Goal: Task Accomplishment & Management: Use online tool/utility

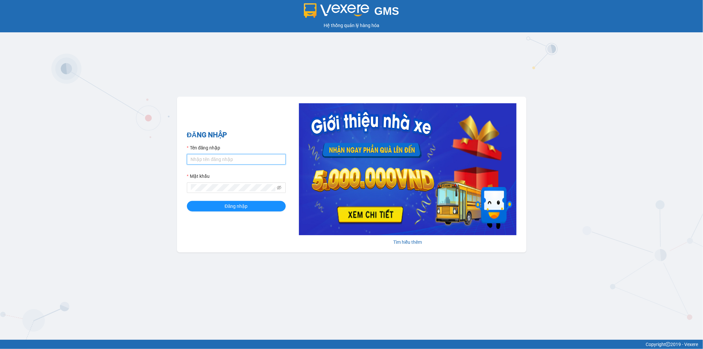
type input "ngoc.taithang"
click at [244, 212] on div "ĐĂNG NHẬP Tên đăng nhập ngoc.taithang Mật khẩu Đăng nhập" at bounding box center [236, 175] width 99 height 90
click at [245, 210] on span "Đăng nhập" at bounding box center [236, 205] width 23 height 7
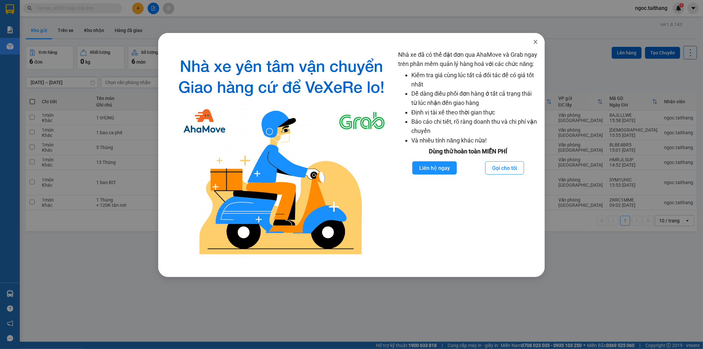
click at [536, 44] on icon "close" at bounding box center [535, 41] width 5 height 5
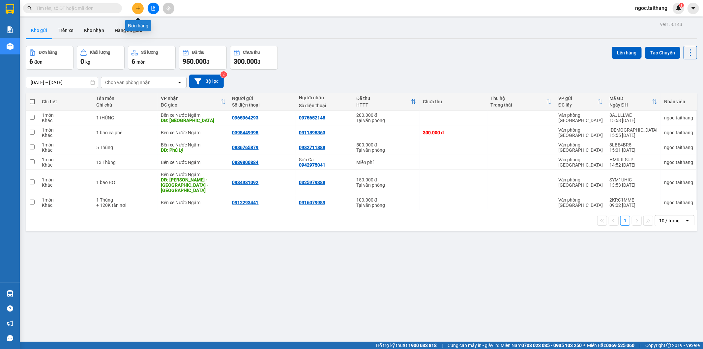
click at [139, 7] on icon "plus" at bounding box center [138, 8] width 5 height 5
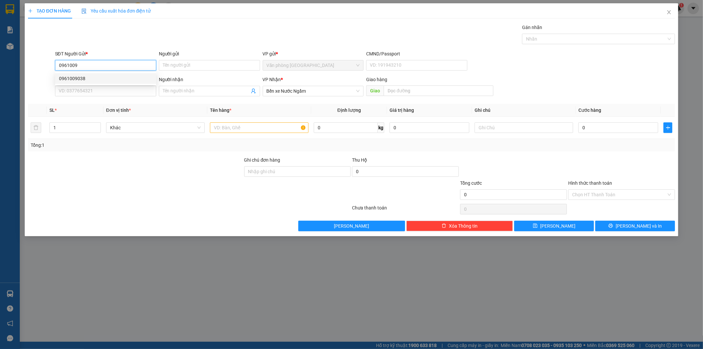
click at [79, 75] on div "0961009038" at bounding box center [105, 78] width 93 height 7
type input "0961009038"
type input "300.000"
type input "0961009038"
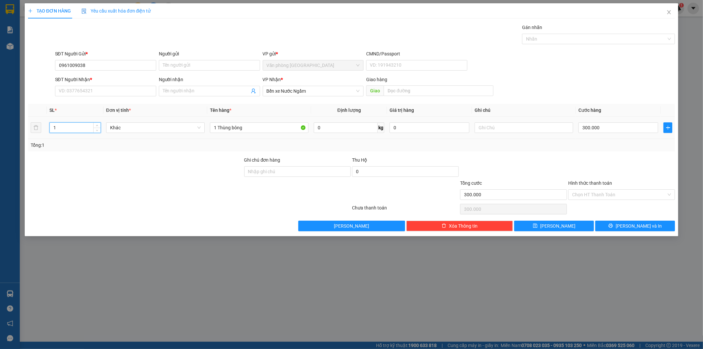
click at [79, 124] on input "1" at bounding box center [75, 128] width 51 height 10
click at [100, 93] on input "SĐT Người Nhận *" at bounding box center [105, 91] width 101 height 11
type input "0334794852"
drag, startPoint x: 263, startPoint y: 129, endPoint x: 203, endPoint y: 122, distance: 60.7
click at [203, 122] on tr "1 Khác 1 Thùng bông 0 kg 0 300.000" at bounding box center [352, 128] width 648 height 22
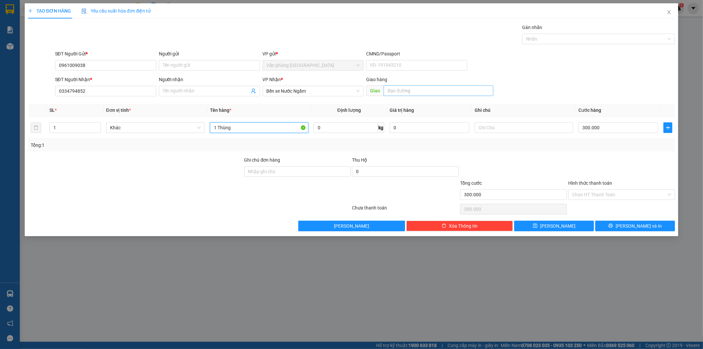
type input "1 Thùng"
click at [404, 90] on input "text" at bounding box center [439, 90] width 110 height 11
type input "Diễn Châu"
click at [621, 131] on input "300.000" at bounding box center [619, 127] width 80 height 11
type input "1"
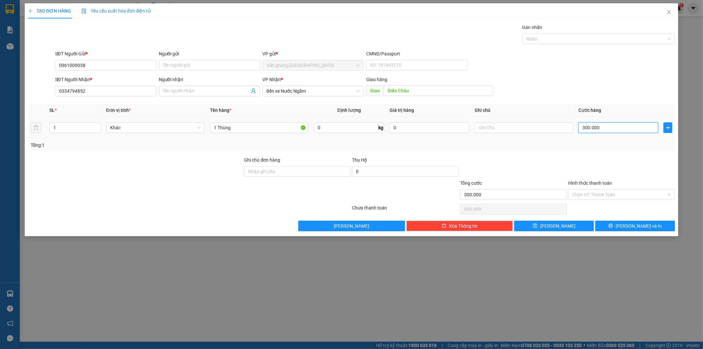
type input "1"
type input "10"
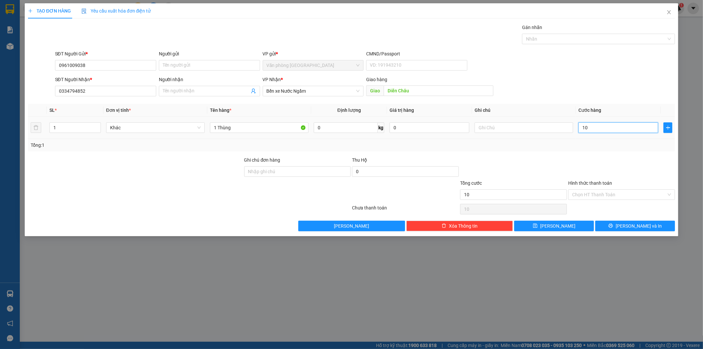
type input "100"
type input "100.000"
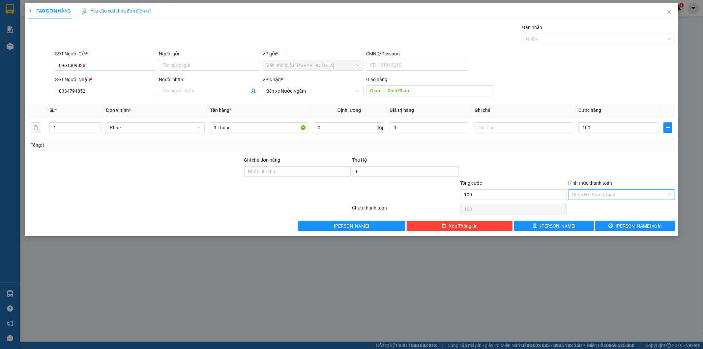
type input "100.000"
click at [625, 190] on input "Hình thức thanh toán" at bounding box center [619, 195] width 94 height 10
click at [581, 209] on div "Tại văn phòng" at bounding box center [622, 207] width 99 height 7
type input "0"
click at [619, 224] on button "[PERSON_NAME] và In" at bounding box center [636, 226] width 80 height 11
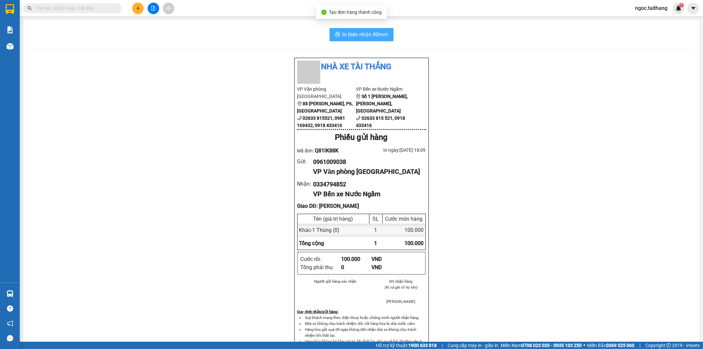
click at [362, 35] on span "In biên nhận 80mm" at bounding box center [366, 34] width 46 height 8
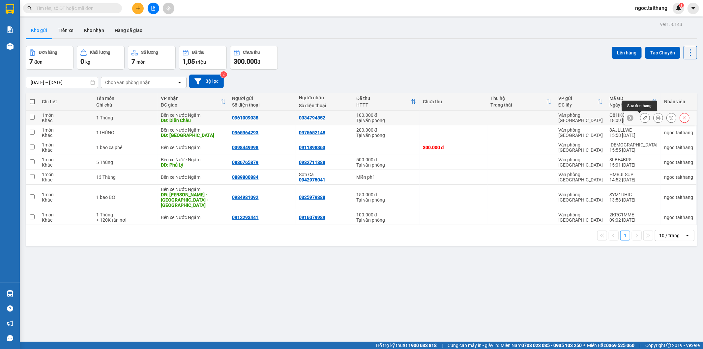
click at [642, 118] on button at bounding box center [645, 118] width 9 height 12
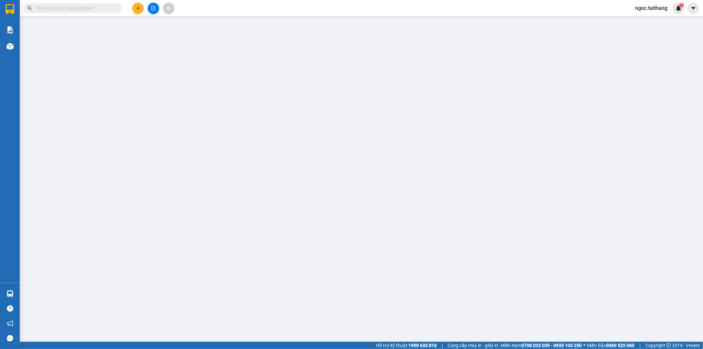
type input "0961009038"
type input "0334794852"
type input "Diễn Châu"
type input "100.000"
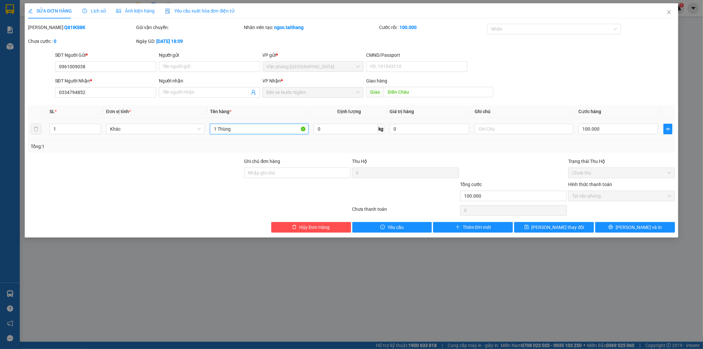
click at [238, 128] on input "1 Thùng" at bounding box center [259, 129] width 99 height 11
click at [234, 128] on input "1 Thùng" at bounding box center [259, 129] width 99 height 11
type input "1 Thùng xop"
click at [561, 223] on button "Lưu thay đổi" at bounding box center [554, 227] width 80 height 11
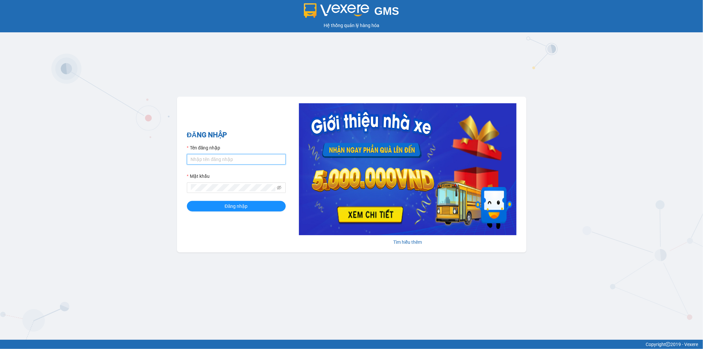
type input "ngoc.taithang"
click at [220, 200] on form "Tên đăng nhập ngoc.taithang Mật khẩu Đăng nhập" at bounding box center [236, 177] width 99 height 67
click at [221, 203] on button "Đăng nhập" at bounding box center [236, 206] width 99 height 11
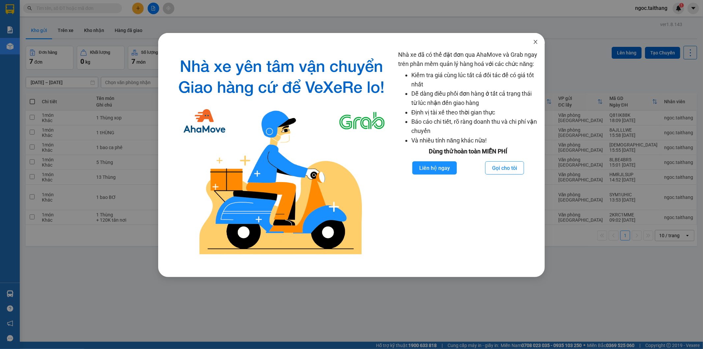
click at [537, 43] on icon "close" at bounding box center [536, 42] width 4 height 4
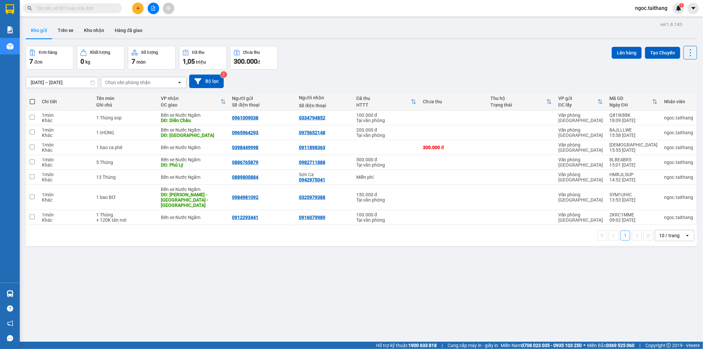
click at [137, 8] on icon "plus" at bounding box center [138, 8] width 4 height 0
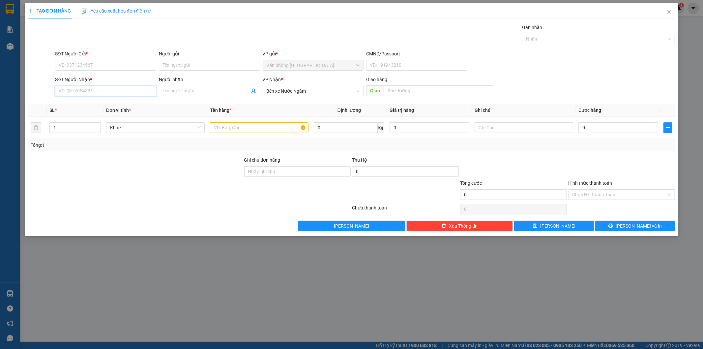
click at [133, 91] on input "SĐT Người Nhận *" at bounding box center [105, 91] width 101 height 11
click at [105, 67] on input "SĐT Người Gửi *" at bounding box center [105, 65] width 101 height 11
click at [74, 80] on div "0983443030" at bounding box center [105, 78] width 93 height 7
type input "0983443030"
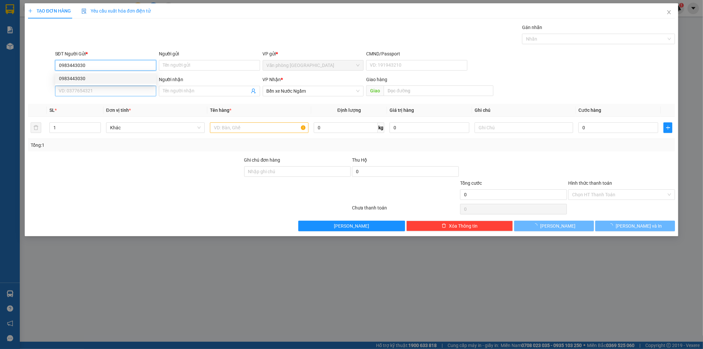
type input "150.000"
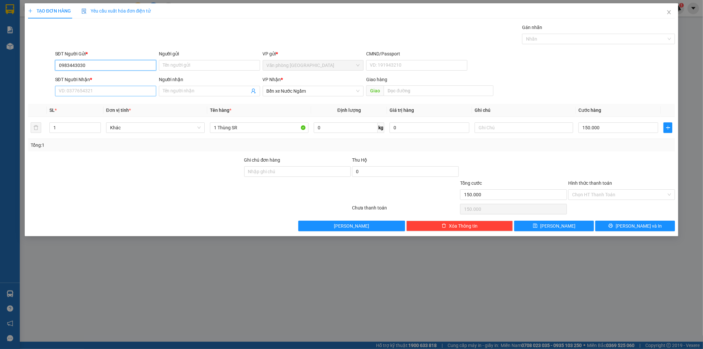
type input "0983443030"
click at [73, 91] on input "SĐT Người Nhận *" at bounding box center [105, 91] width 101 height 11
click at [79, 103] on div "0912877875" at bounding box center [105, 104] width 93 height 7
type input "0912877875"
click at [605, 131] on input "150.000" at bounding box center [619, 127] width 80 height 11
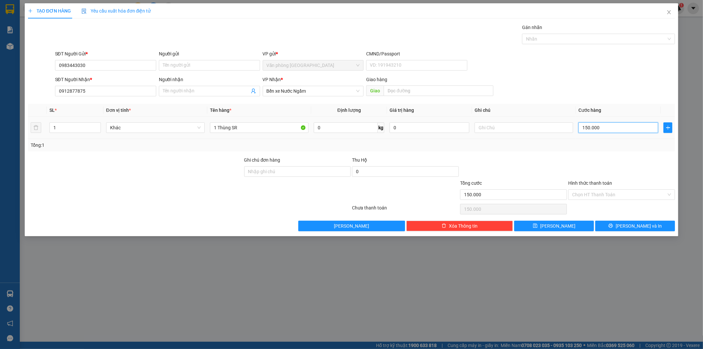
type input "2"
type input "20"
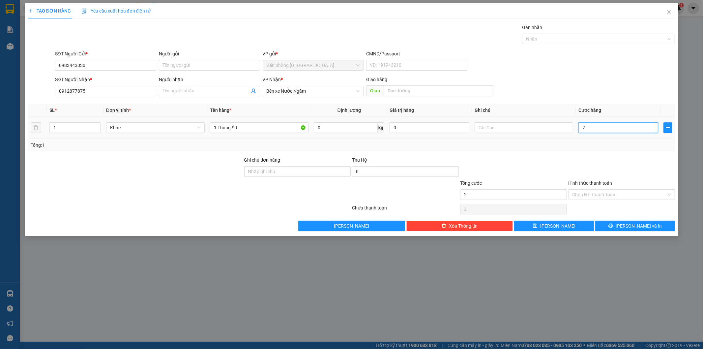
type input "20"
type input "200"
type input "2.000"
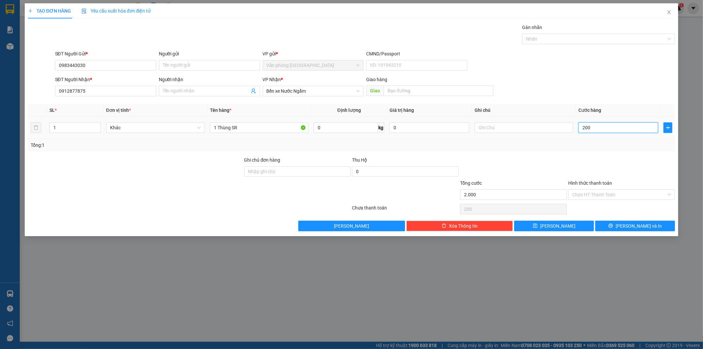
type input "2.000"
type input "20.000"
type input "200.000"
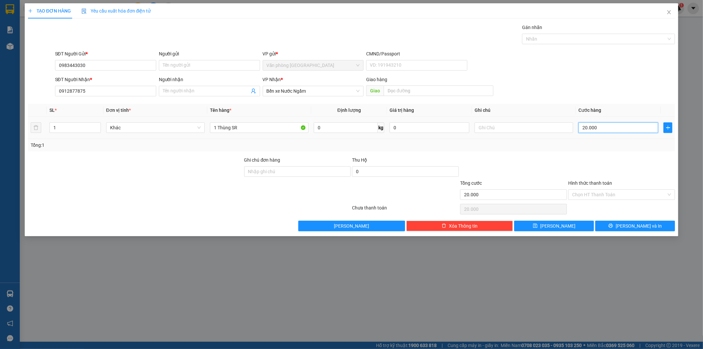
type input "200.000"
click at [604, 194] on input "Hình thức thanh toán" at bounding box center [619, 195] width 94 height 10
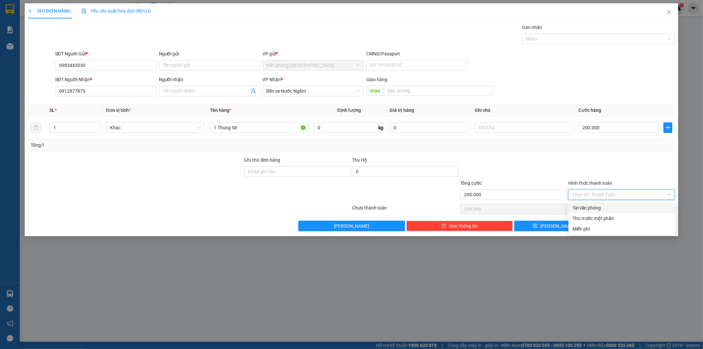
click at [586, 212] on div "Tại văn phòng" at bounding box center [622, 207] width 107 height 11
type input "0"
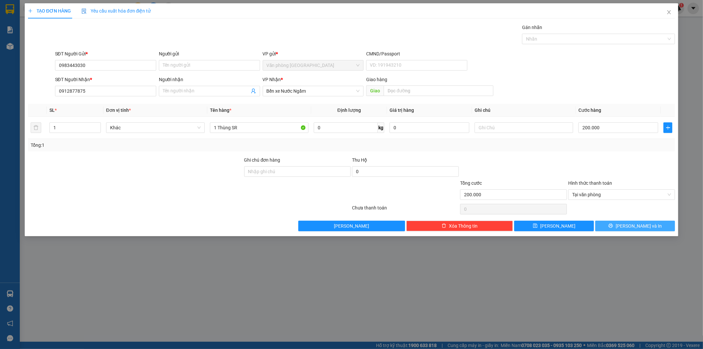
click at [601, 226] on button "[PERSON_NAME] và In" at bounding box center [636, 226] width 80 height 11
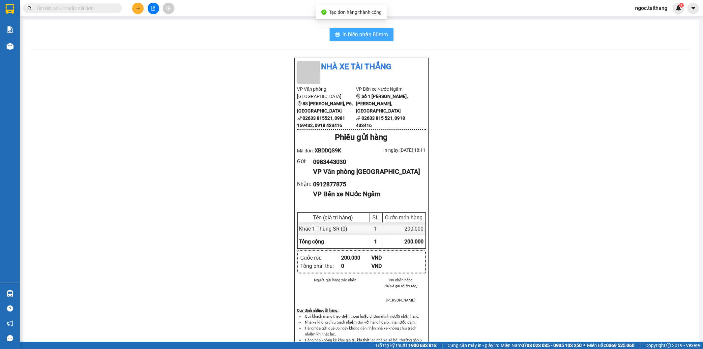
click at [348, 34] on span "In biên nhận 80mm" at bounding box center [366, 34] width 46 height 8
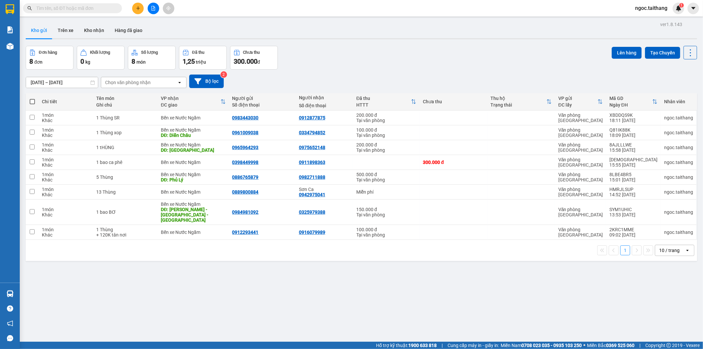
click at [139, 8] on icon "plus" at bounding box center [138, 8] width 4 height 0
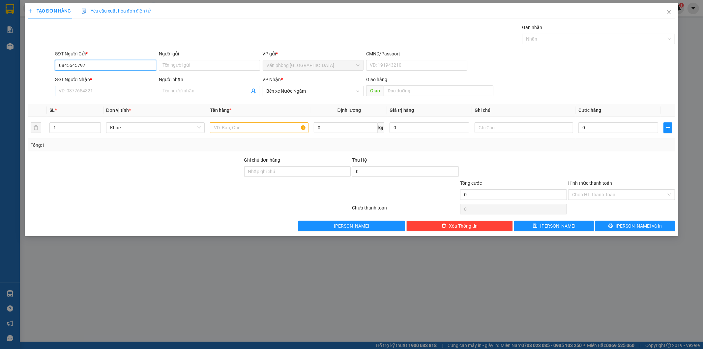
type input "0845645797"
click at [97, 86] on input "SĐT Người Nhận *" at bounding box center [105, 91] width 101 height 11
click at [77, 102] on div "0854145050" at bounding box center [105, 104] width 93 height 7
type input "0854145050"
type input "150.000"
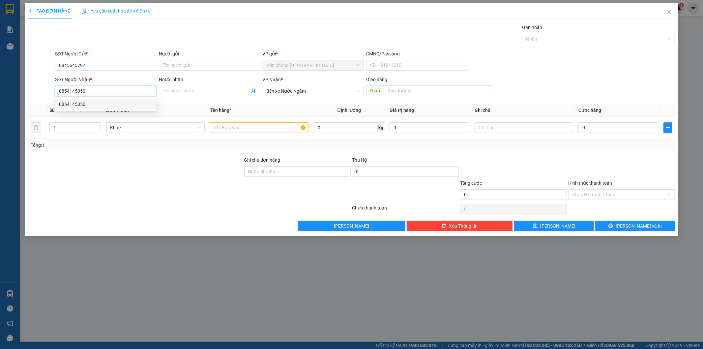
type input "150.000"
type input "0854145050"
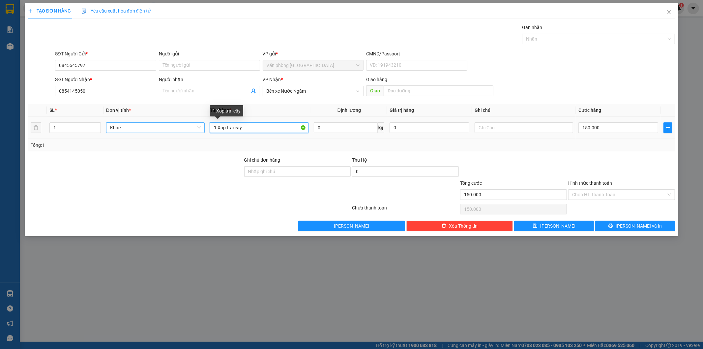
drag, startPoint x: 256, startPoint y: 131, endPoint x: 203, endPoint y: 128, distance: 52.8
click at [203, 128] on tr "1 Khác 1 Xop trái cây 0 kg 0 150.000" at bounding box center [352, 128] width 648 height 22
type input "2 Thùng hồng"
click at [615, 126] on input "150.000" at bounding box center [619, 127] width 80 height 11
type input "3"
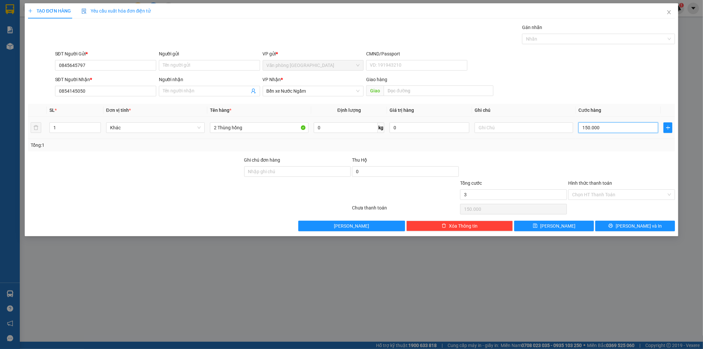
type input "3"
type input "35"
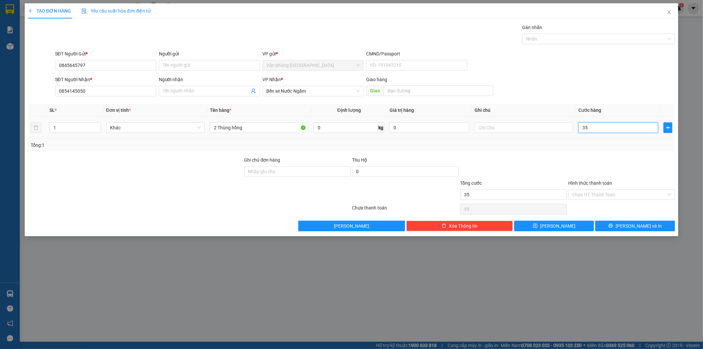
type input "350"
type input "350.000"
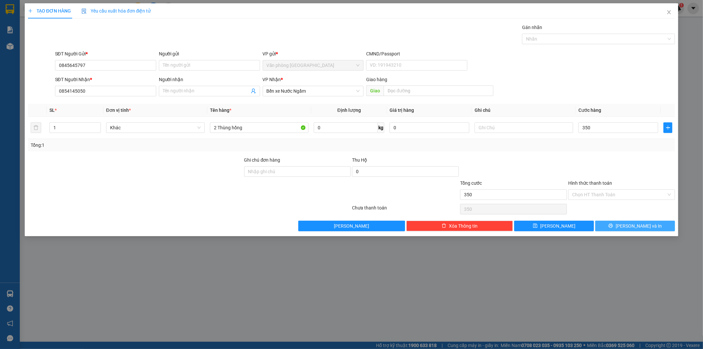
type input "350.000"
click at [640, 221] on button "[PERSON_NAME] và In" at bounding box center [636, 226] width 80 height 11
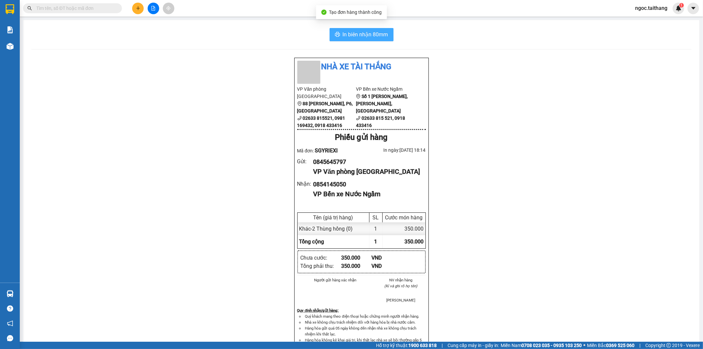
click at [363, 34] on span "In biên nhận 80mm" at bounding box center [366, 34] width 46 height 8
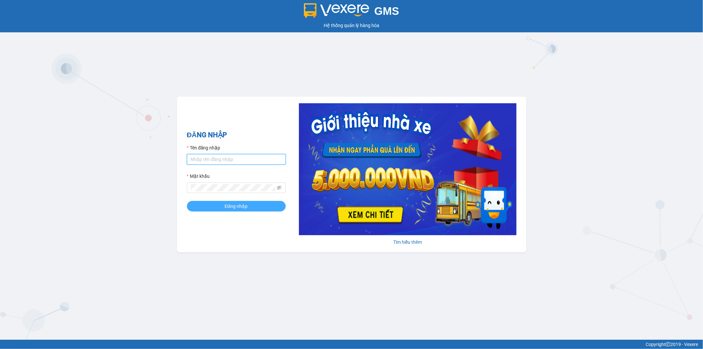
type input "ngoc.taithang"
click at [253, 210] on button "Đăng nhập" at bounding box center [236, 206] width 99 height 11
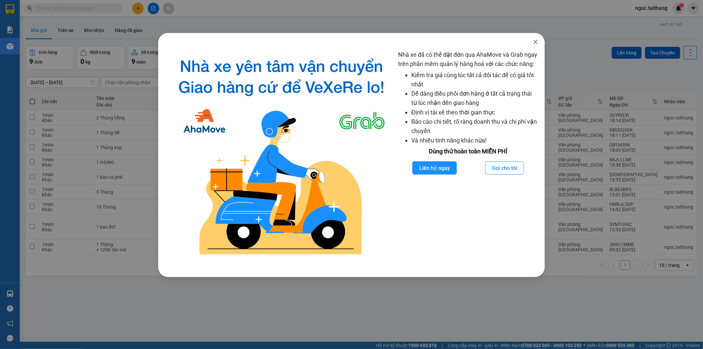
click at [539, 41] on span "Close" at bounding box center [536, 42] width 18 height 18
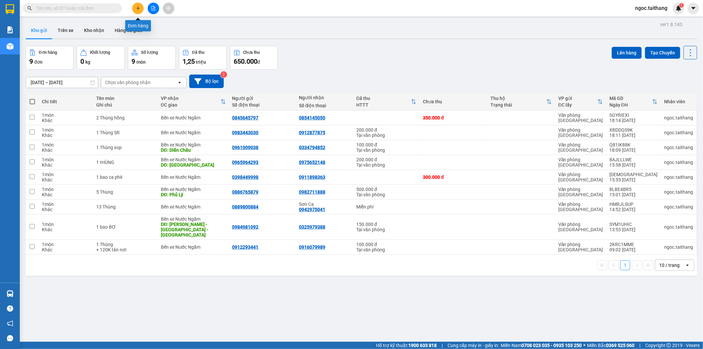
click at [136, 10] on icon "plus" at bounding box center [138, 8] width 5 height 5
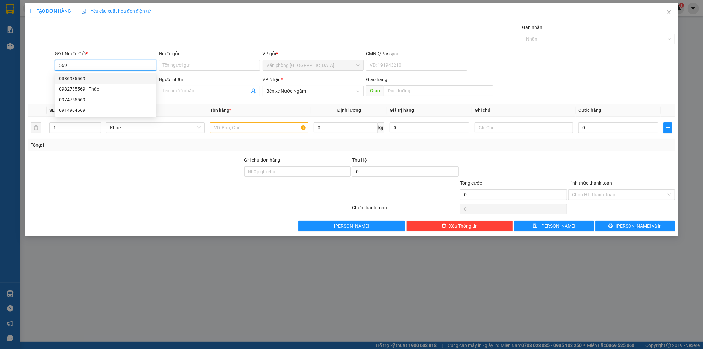
click at [78, 77] on div "0386935569" at bounding box center [105, 78] width 93 height 7
type input "0386935569"
type input "200.000"
type input "0386935569"
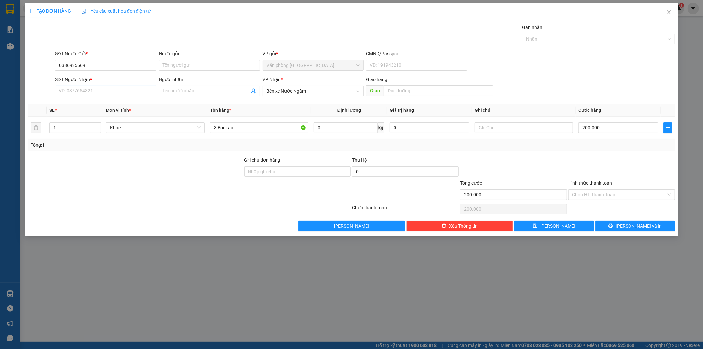
drag, startPoint x: 94, startPoint y: 98, endPoint x: 94, endPoint y: 93, distance: 4.6
click at [94, 96] on div "SĐT Người Nhận * VD: 0377654321" at bounding box center [105, 87] width 101 height 23
click at [94, 93] on input "SĐT Người Nhận *" at bounding box center [105, 91] width 101 height 11
click at [74, 105] on div "0334930580" at bounding box center [105, 104] width 93 height 7
type input "0334930580"
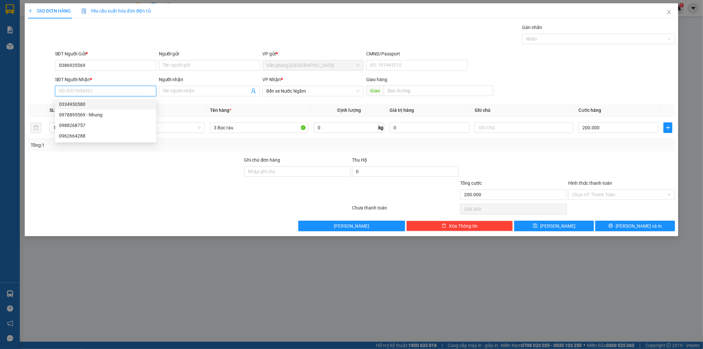
type input "Hà Tĩnh"
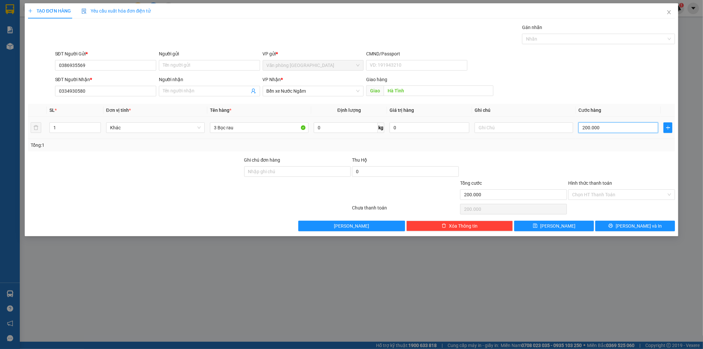
click at [605, 127] on input "200.000" at bounding box center [619, 127] width 80 height 11
type input "1"
type input "15"
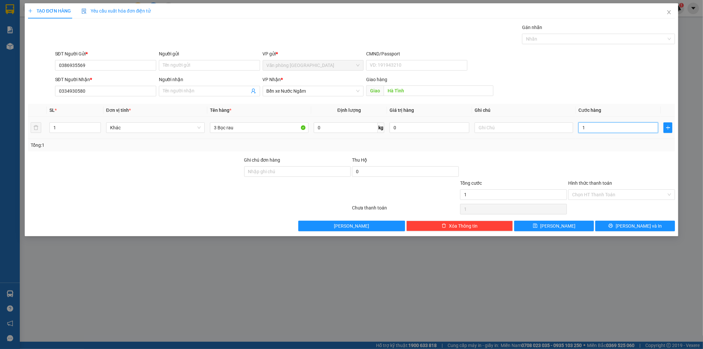
type input "15"
type input "150"
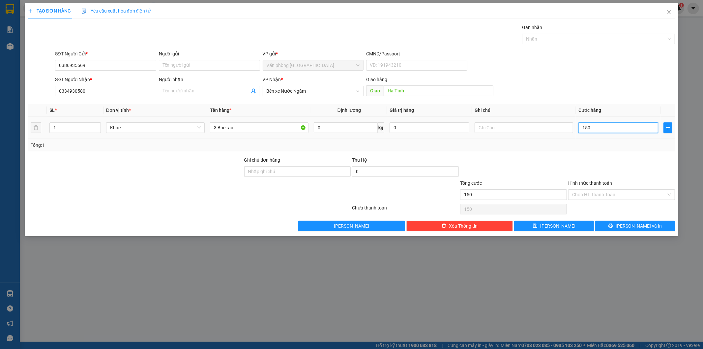
type input "1.500"
type input "15.000"
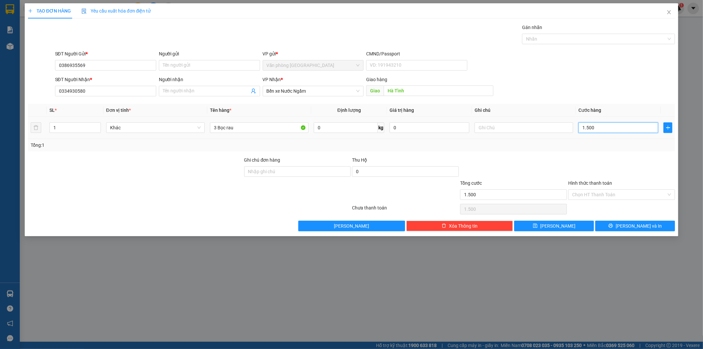
type input "15.000"
type input "150.000"
click at [595, 197] on input "Hình thức thanh toán" at bounding box center [619, 195] width 94 height 10
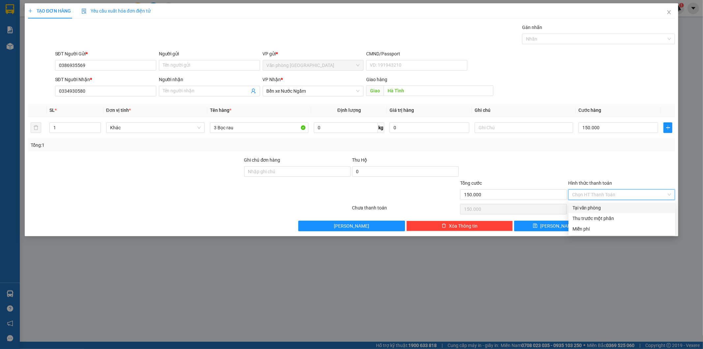
click at [580, 209] on div "Tại văn phòng" at bounding box center [622, 207] width 99 height 7
type input "0"
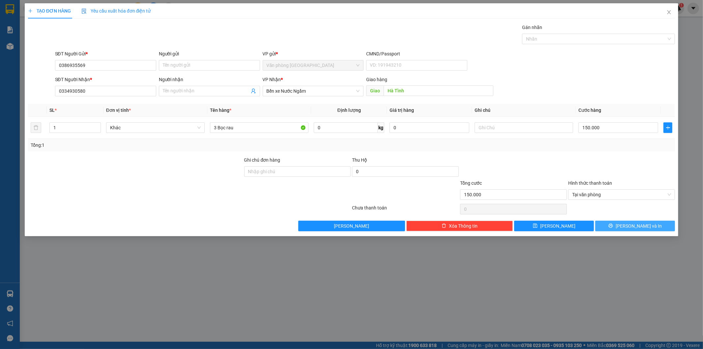
click at [625, 229] on button "[PERSON_NAME] và In" at bounding box center [636, 226] width 80 height 11
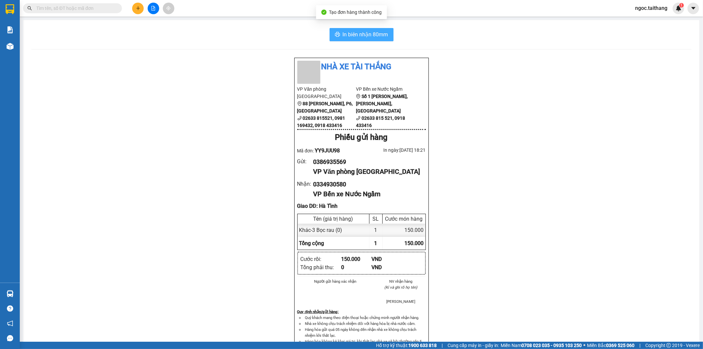
click at [365, 34] on span "In biên nhận 80mm" at bounding box center [366, 34] width 46 height 8
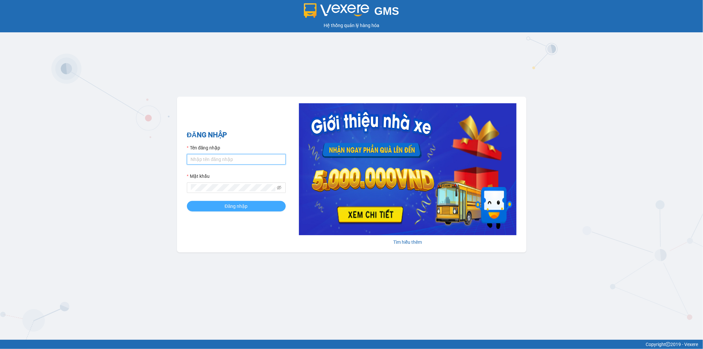
type input "ngoc.taithang"
click at [236, 206] on span "Đăng nhập" at bounding box center [236, 205] width 23 height 7
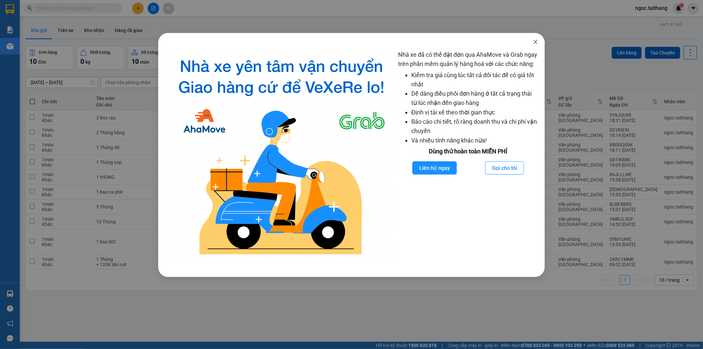
drag, startPoint x: 538, startPoint y: 42, endPoint x: 264, endPoint y: 4, distance: 276.3
click at [538, 42] on icon "close" at bounding box center [535, 41] width 5 height 5
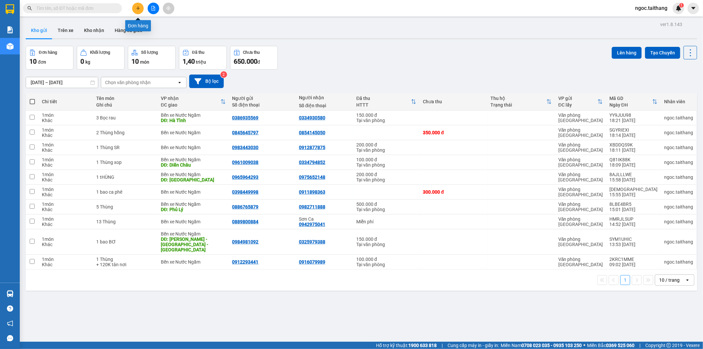
click at [137, 11] on button at bounding box center [138, 9] width 12 height 12
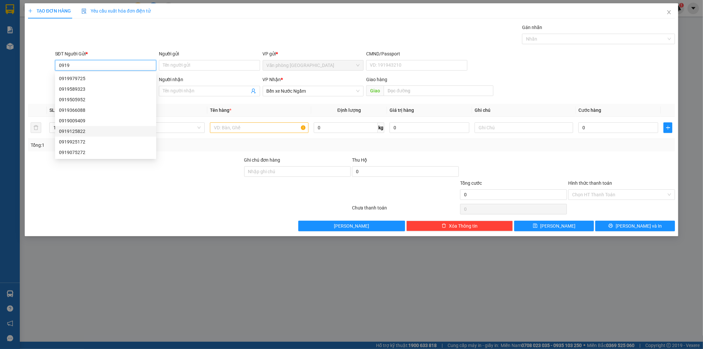
click at [83, 129] on div "0919125822" at bounding box center [105, 131] width 93 height 7
type input "0919125822"
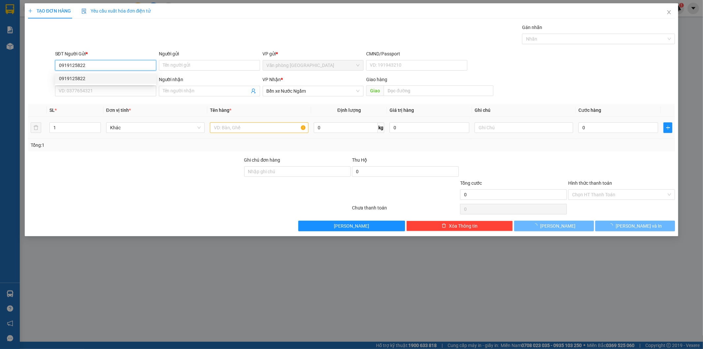
type input "150.000"
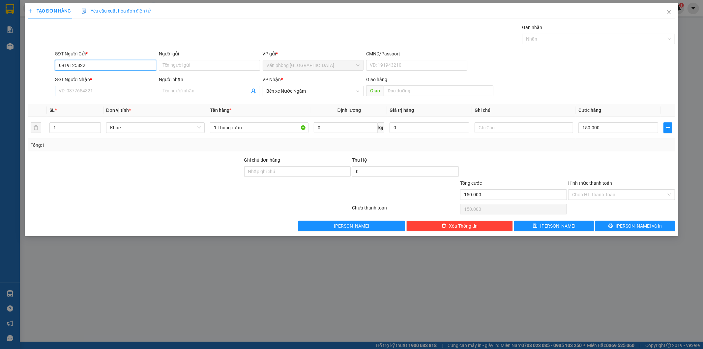
type input "0919125822"
click at [88, 93] on input "SĐT Người Nhận *" at bounding box center [105, 91] width 101 height 11
click at [72, 103] on div "0904318054" at bounding box center [105, 104] width 93 height 7
type input "0904318054"
click at [607, 192] on input "Hình thức thanh toán" at bounding box center [619, 195] width 94 height 10
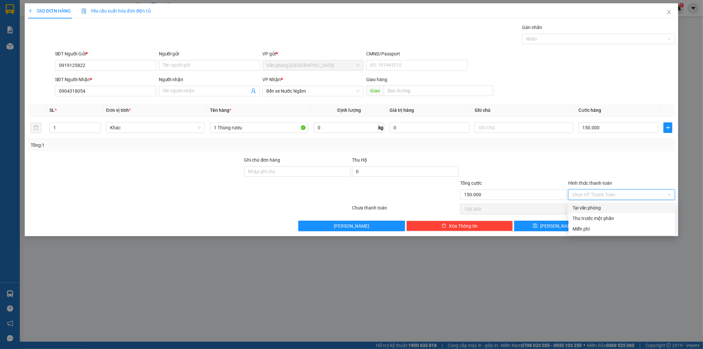
click at [596, 205] on div "Tại văn phòng" at bounding box center [622, 207] width 99 height 7
type input "0"
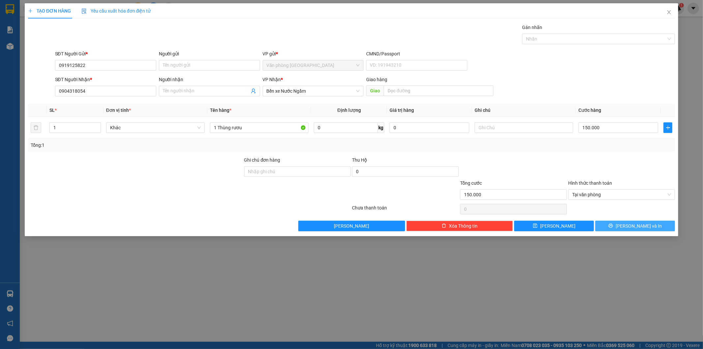
click at [608, 225] on button "[PERSON_NAME] và In" at bounding box center [636, 226] width 80 height 11
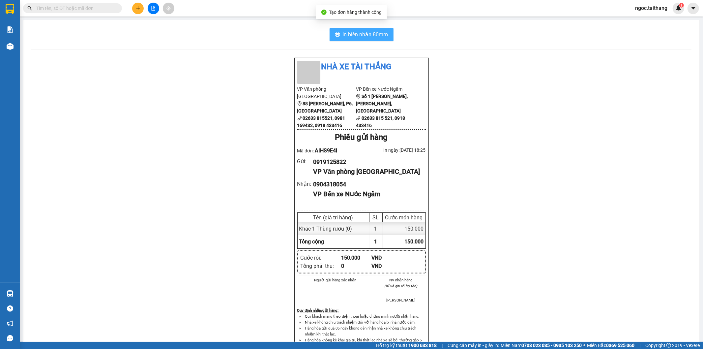
click at [360, 31] on span "In biên nhận 80mm" at bounding box center [366, 34] width 46 height 8
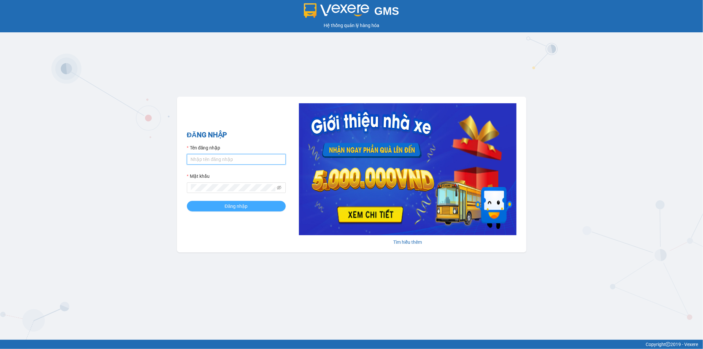
type input "ngoc.taithang"
click at [239, 210] on span "Đăng nhập" at bounding box center [236, 205] width 23 height 7
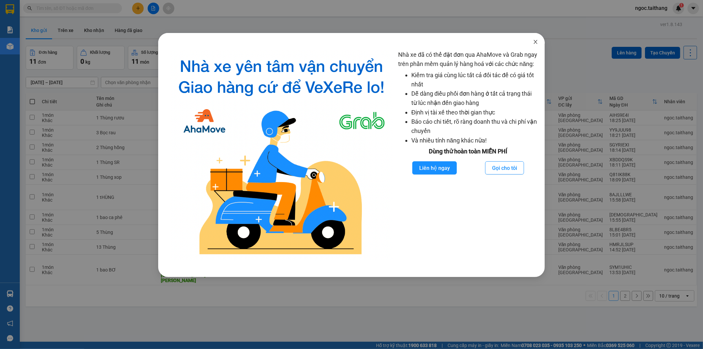
click at [537, 42] on icon "close" at bounding box center [535, 41] width 5 height 5
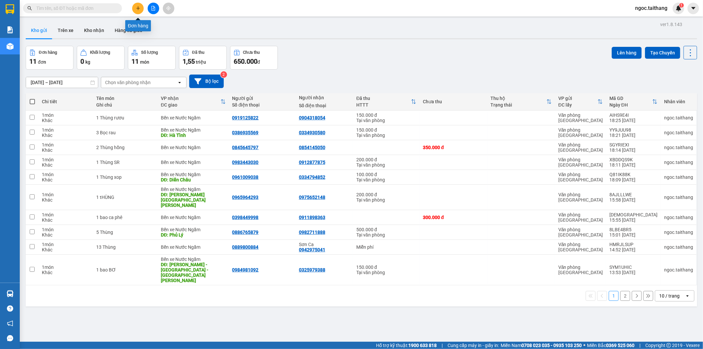
click at [134, 7] on button at bounding box center [138, 9] width 12 height 12
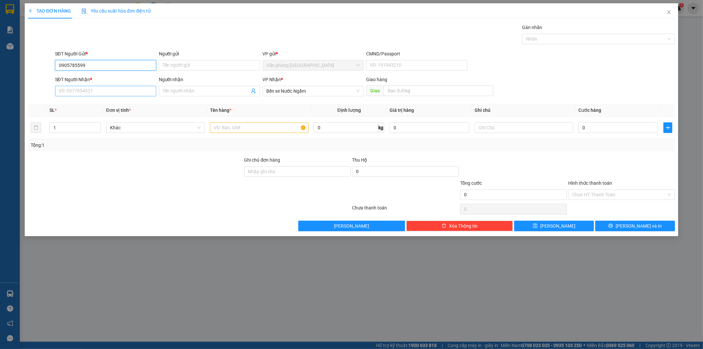
type input "0905785599"
click at [72, 88] on input "SĐT Người Nhận *" at bounding box center [105, 91] width 101 height 11
type input "0886190576"
click at [243, 129] on input "text" at bounding box center [259, 127] width 99 height 11
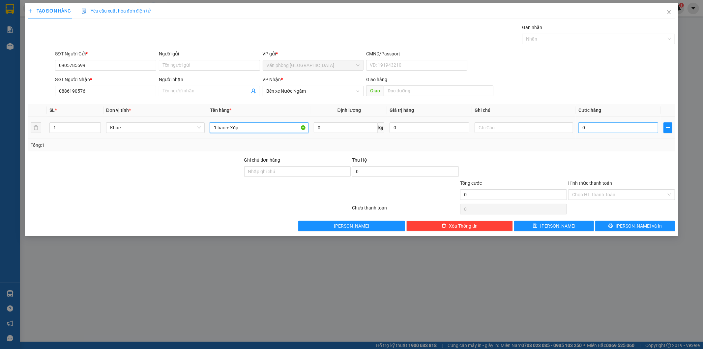
type input "1 bao + Xốp"
click at [601, 129] on input "0" at bounding box center [619, 127] width 80 height 11
type input "2"
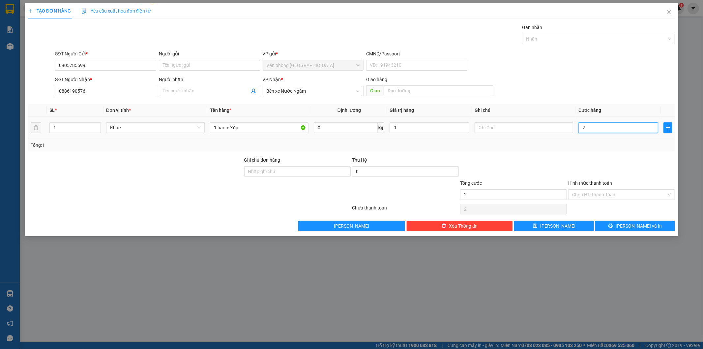
type input "25"
type input "250"
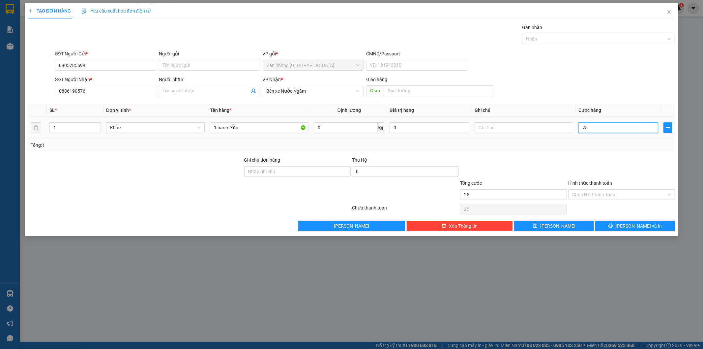
type input "250"
type input "250.000"
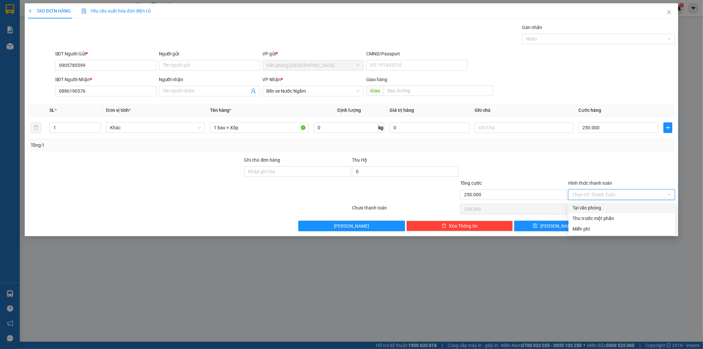
click at [594, 197] on input "Hình thức thanh toán" at bounding box center [619, 195] width 94 height 10
click at [587, 207] on div "Tại văn phòng" at bounding box center [622, 207] width 99 height 7
type input "0"
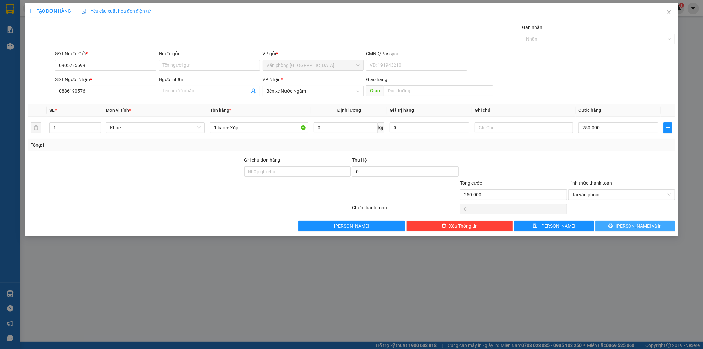
click at [646, 225] on span "[PERSON_NAME] và In" at bounding box center [639, 225] width 46 height 7
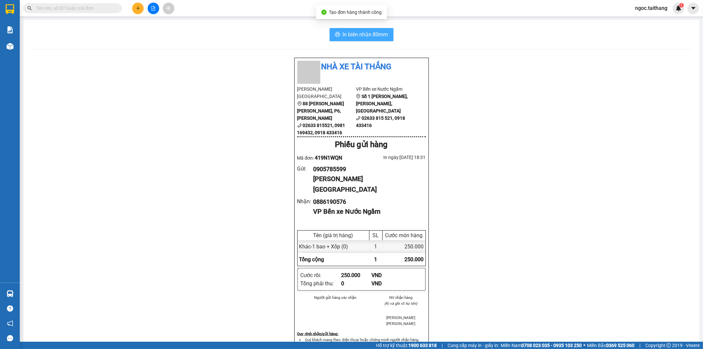
click at [365, 38] on span "In biên nhận 80mm" at bounding box center [366, 34] width 46 height 8
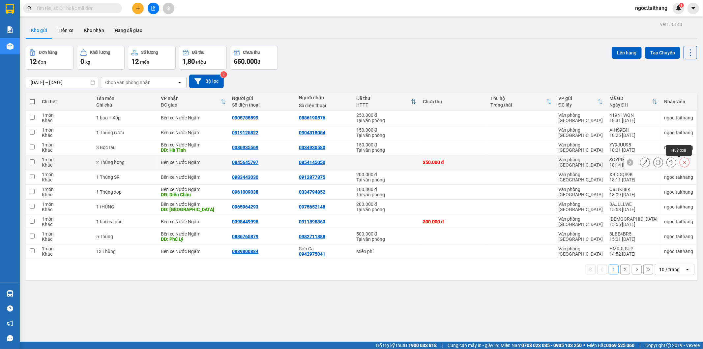
click at [683, 161] on icon at bounding box center [685, 162] width 5 height 5
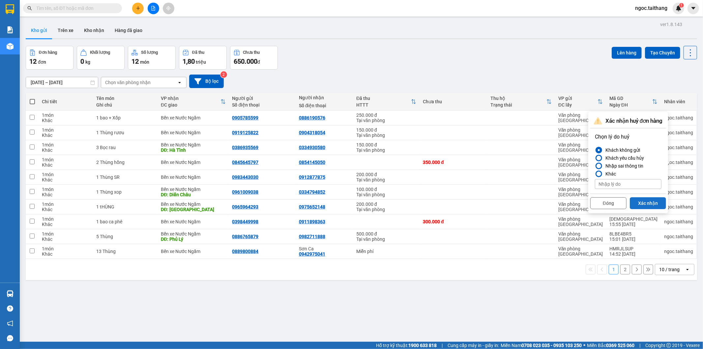
click at [645, 203] on button "Xác nhận" at bounding box center [648, 203] width 36 height 12
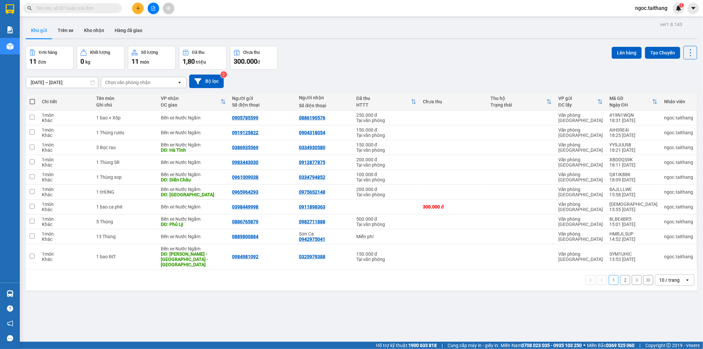
click at [31, 101] on span at bounding box center [32, 101] width 5 height 5
click at [32, 98] on input "checkbox" at bounding box center [32, 98] width 0 height 0
checkbox input "true"
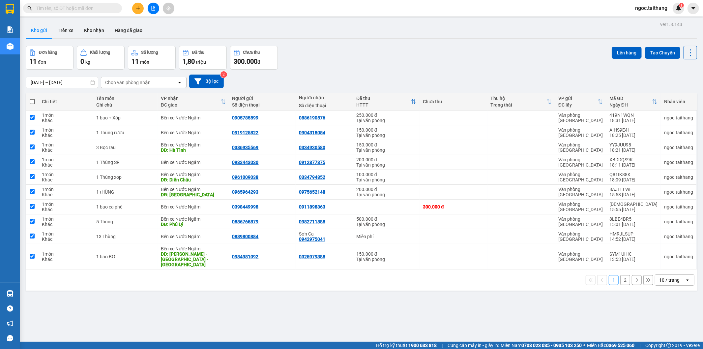
checkbox input "true"
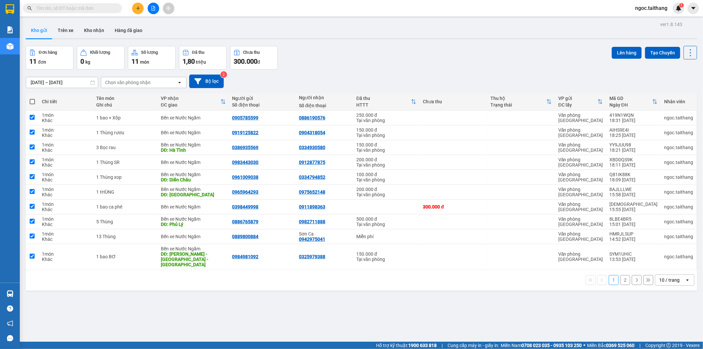
checkbox input "true"
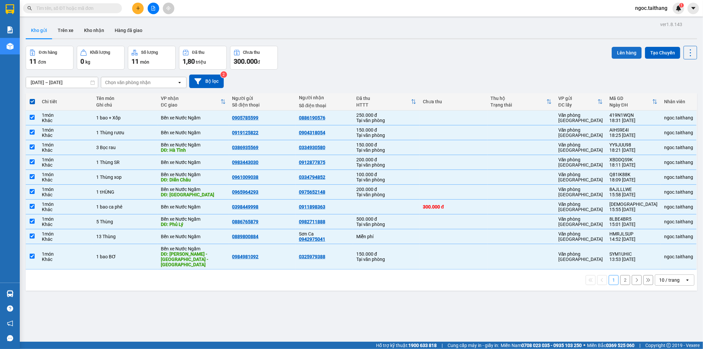
click at [612, 52] on button "Lên hàng" at bounding box center [627, 53] width 30 height 12
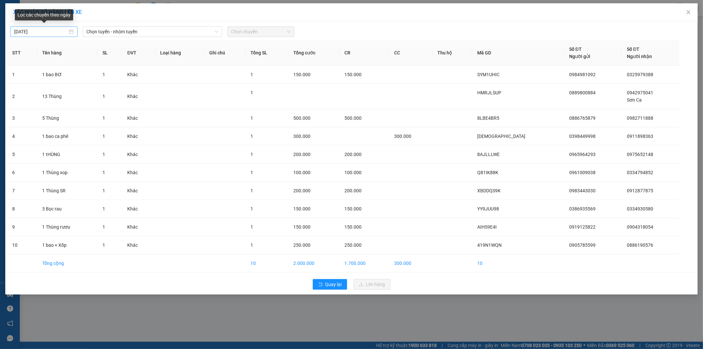
click at [71, 32] on div "[DATE]" at bounding box center [43, 31] width 59 height 7
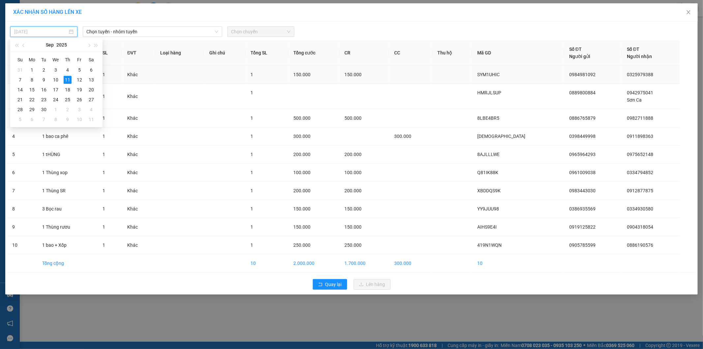
click at [78, 77] on div "12" at bounding box center [80, 80] width 8 height 8
type input "12/09/2025"
click at [209, 31] on span "Chọn tuyến - nhóm tuyến" at bounding box center [153, 32] width 132 height 10
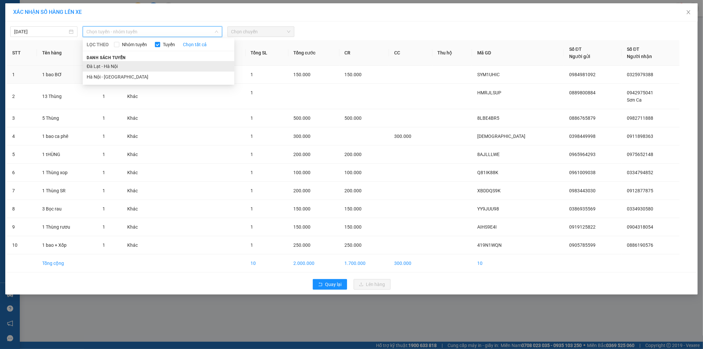
click at [117, 65] on li "Đà Lạt - Hà Nội" at bounding box center [159, 66] width 152 height 11
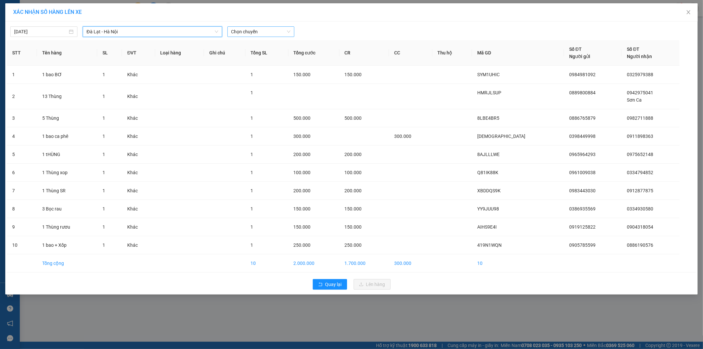
click at [271, 31] on span "Chọn chuyến" at bounding box center [260, 32] width 59 height 10
click at [237, 67] on div "07:00 (TC)" at bounding box center [256, 65] width 51 height 7
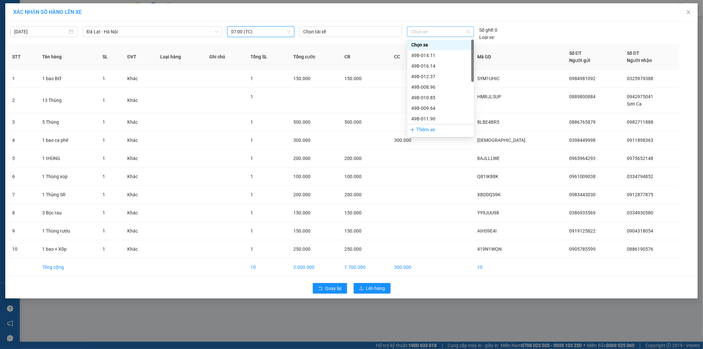
click at [444, 28] on span "Chọn xe" at bounding box center [440, 32] width 59 height 10
click at [436, 115] on div "49B-011.90" at bounding box center [441, 118] width 59 height 7
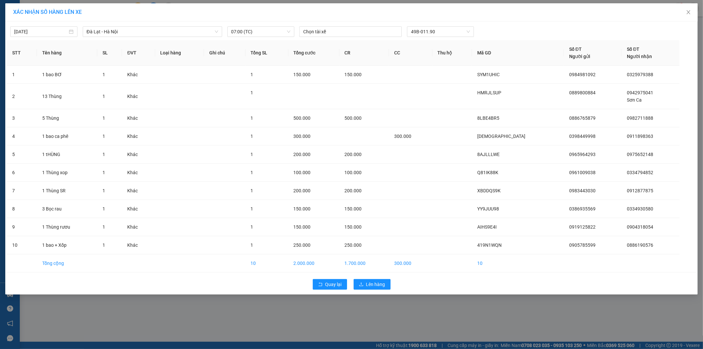
click at [382, 292] on div "Quay lại Lên hàng" at bounding box center [352, 284] width 690 height 17
click at [384, 288] on span "Lên hàng" at bounding box center [375, 284] width 19 height 7
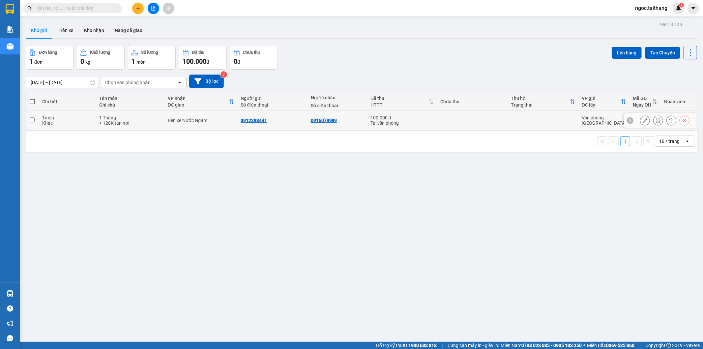
click at [30, 117] on input "checkbox" at bounding box center [32, 119] width 5 height 5
checkbox input "true"
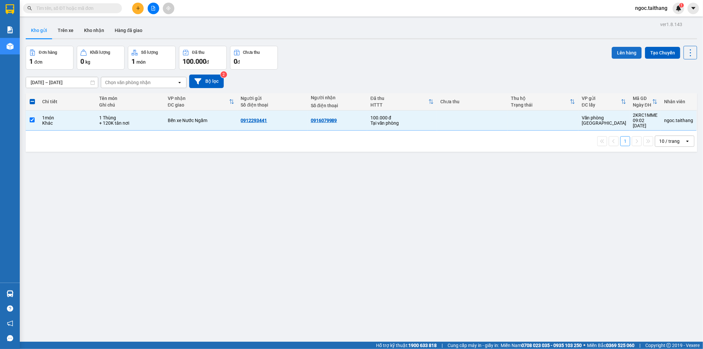
click at [617, 50] on button "Lên hàng" at bounding box center [627, 53] width 30 height 12
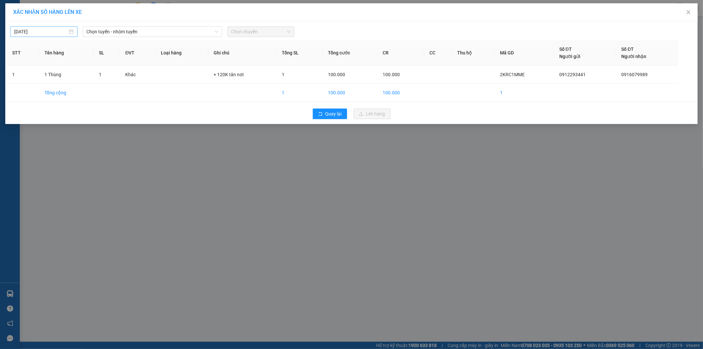
click at [75, 33] on div "[DATE]" at bounding box center [43, 31] width 67 height 11
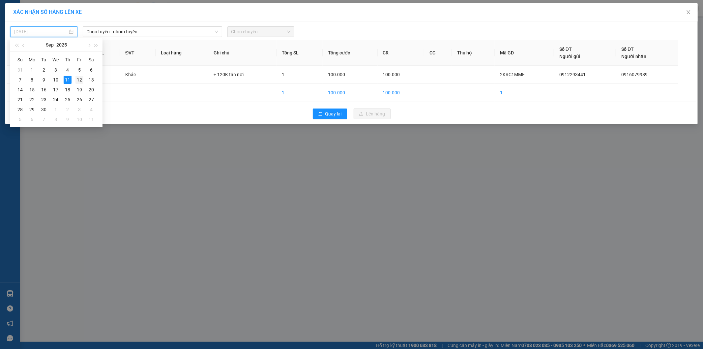
click at [81, 80] on div "12" at bounding box center [80, 80] width 8 height 8
type input "12/09/2025"
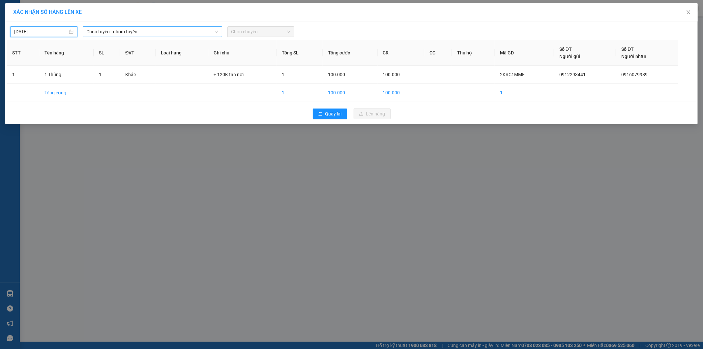
click at [215, 33] on icon "down" at bounding box center [217, 32] width 4 height 4
click at [213, 32] on span "Chọn tuyến - nhóm tuyến" at bounding box center [153, 32] width 132 height 10
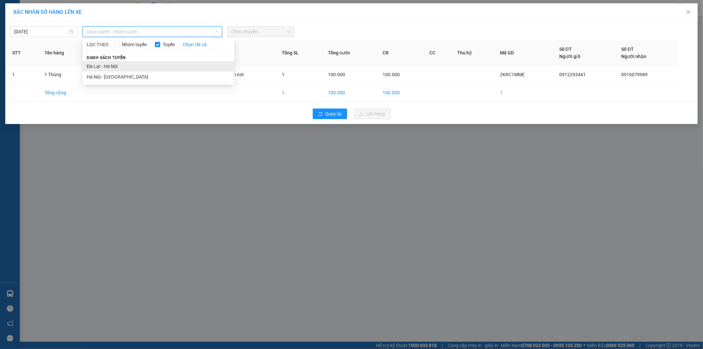
click at [120, 66] on li "Đà Lạt - Hà Nội" at bounding box center [159, 66] width 152 height 11
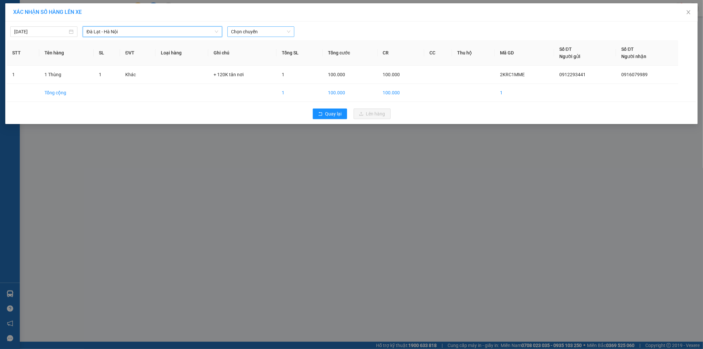
click at [289, 32] on span "Chọn chuyến" at bounding box center [260, 32] width 59 height 10
click at [256, 68] on div "07:00 (TC) - 49B-011.90" at bounding box center [256, 65] width 51 height 7
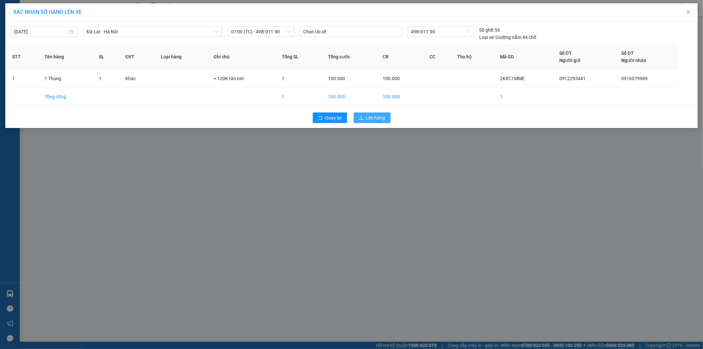
click at [362, 120] on icon "upload" at bounding box center [361, 117] width 5 height 5
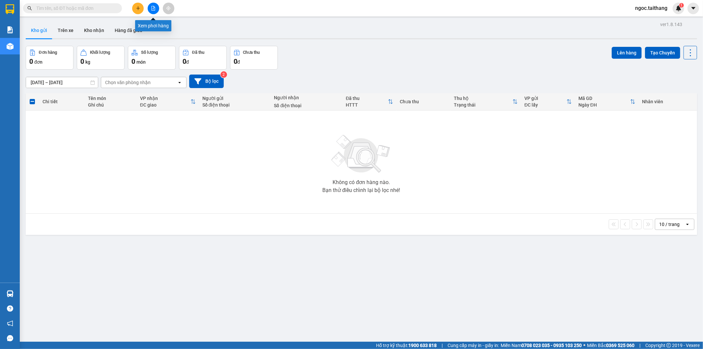
click at [154, 3] on button at bounding box center [154, 9] width 12 height 12
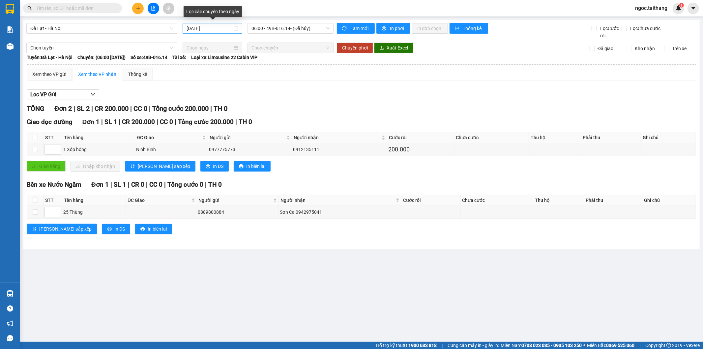
click at [234, 27] on div "[DATE]" at bounding box center [213, 28] width 52 height 7
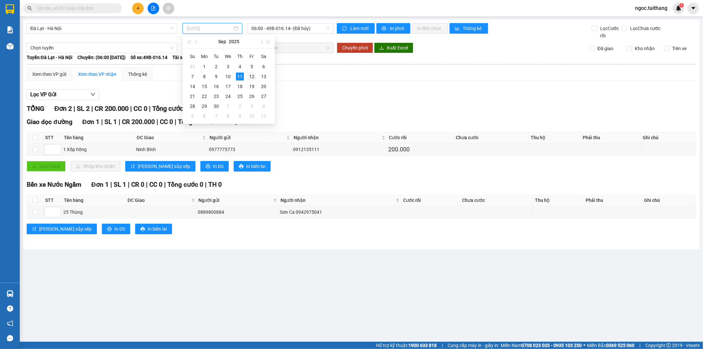
click at [253, 78] on div "12" at bounding box center [252, 77] width 8 height 8
type input "12/09/2025"
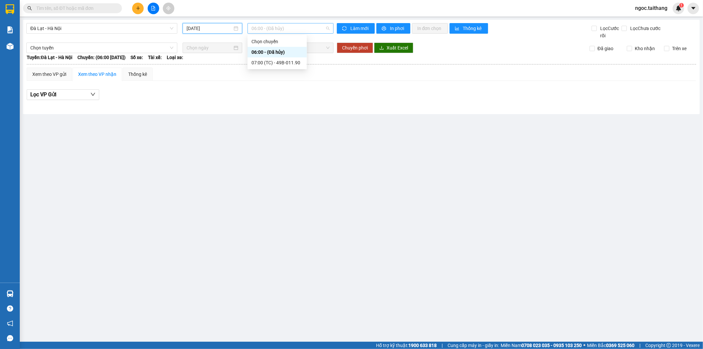
click at [281, 29] on span "06:00 - (Đã hủy)" at bounding box center [291, 28] width 78 height 10
click at [279, 60] on div "07:00 (TC) - 49B-011.90" at bounding box center [277, 62] width 51 height 7
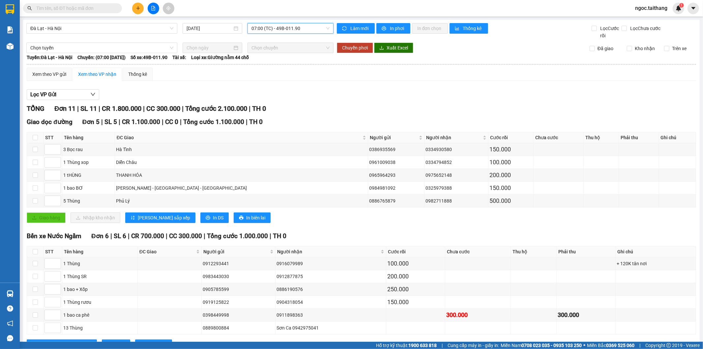
click at [55, 11] on input "text" at bounding box center [75, 8] width 78 height 7
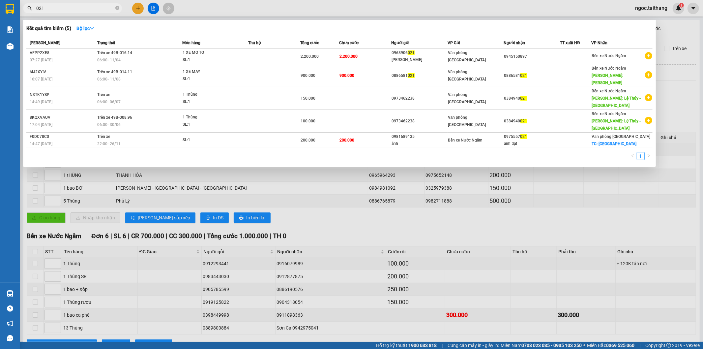
type input "021"
click at [678, 28] on div at bounding box center [351, 174] width 703 height 349
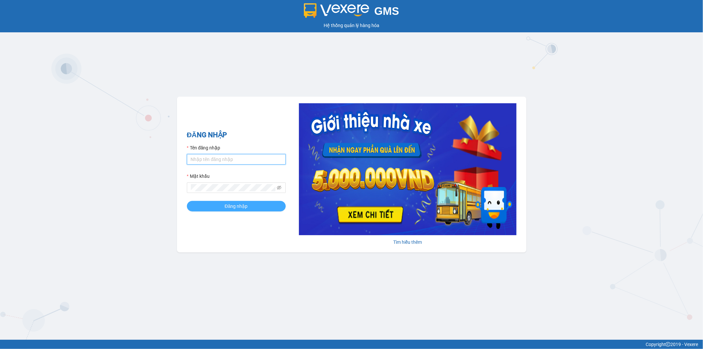
type input "ngoc.taithang"
click at [231, 206] on span "Đăng nhập" at bounding box center [236, 205] width 23 height 7
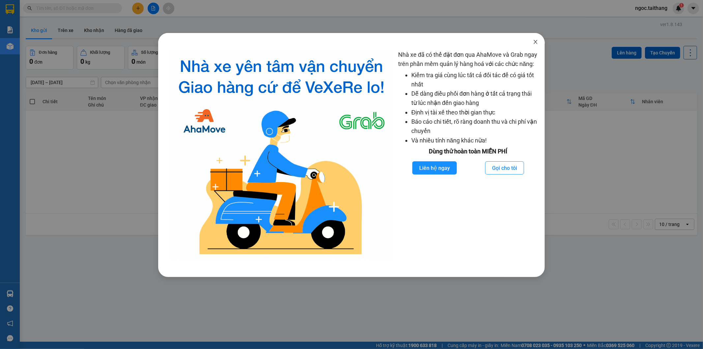
click at [535, 42] on icon "close" at bounding box center [535, 41] width 5 height 5
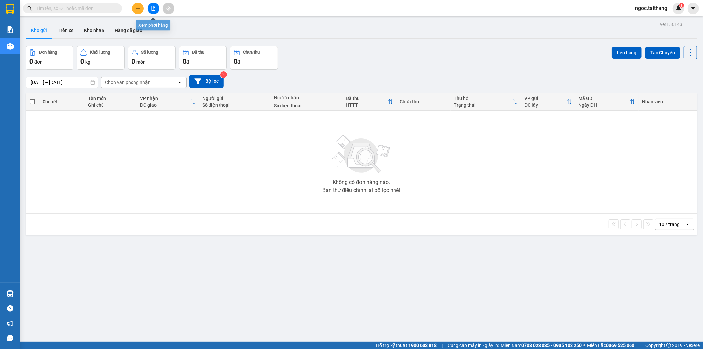
click at [142, 7] on button at bounding box center [138, 9] width 12 height 12
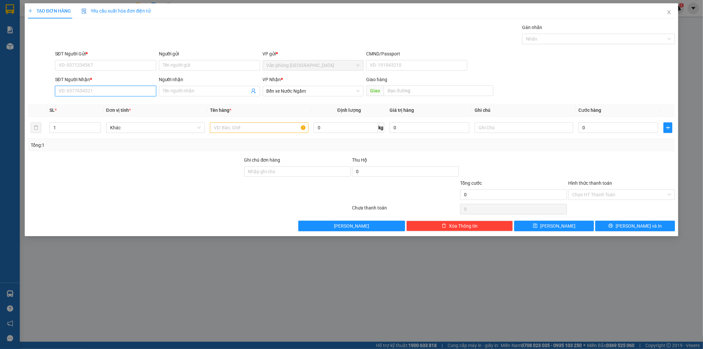
click at [104, 93] on input "SĐT Người Nhận *" at bounding box center [105, 91] width 101 height 11
type input "0972572385"
click at [177, 93] on input "Người nhận" at bounding box center [206, 90] width 87 height 7
type input "0987557526"
click at [212, 127] on input "text" at bounding box center [259, 127] width 99 height 11
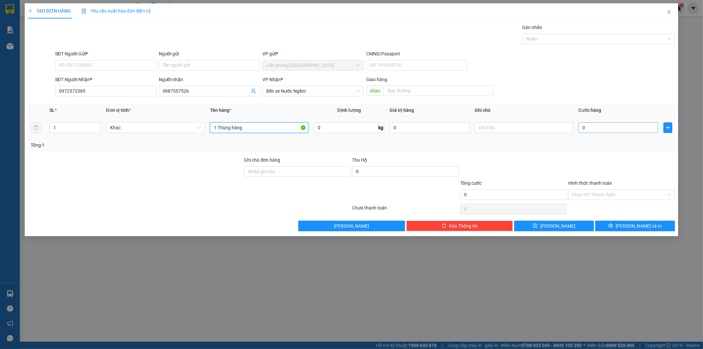
type input "1 Thùng hàng"
click at [604, 125] on input "0" at bounding box center [619, 127] width 80 height 11
type input "2"
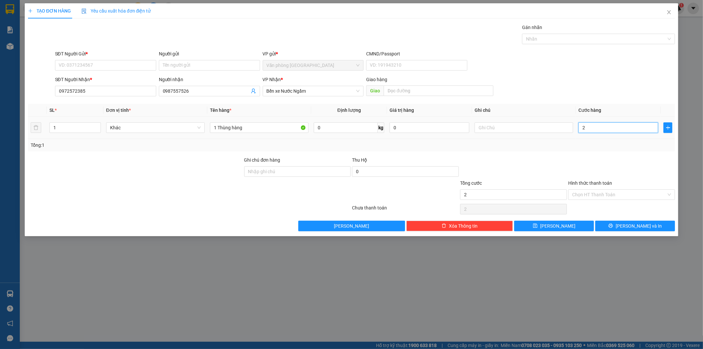
type input "20"
type input "200"
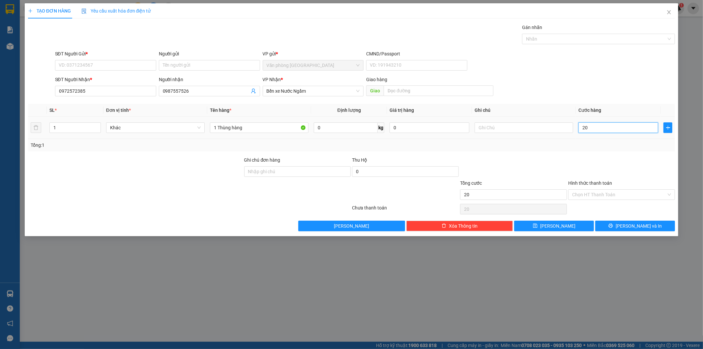
type input "200"
type input "200.000"
click at [112, 66] on input "SĐT Người Gửi *" at bounding box center [105, 65] width 101 height 11
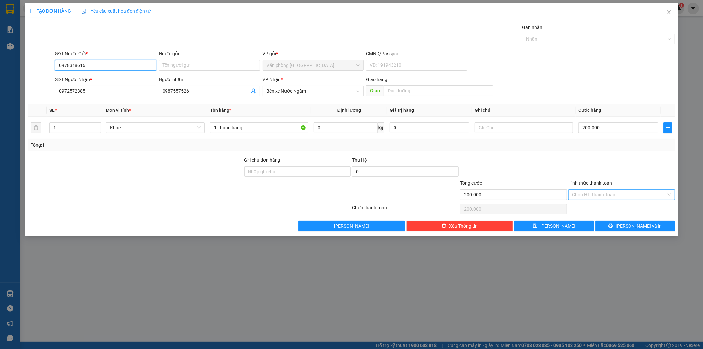
type input "0978348616"
click at [611, 192] on input "Hình thức thanh toán" at bounding box center [619, 195] width 94 height 10
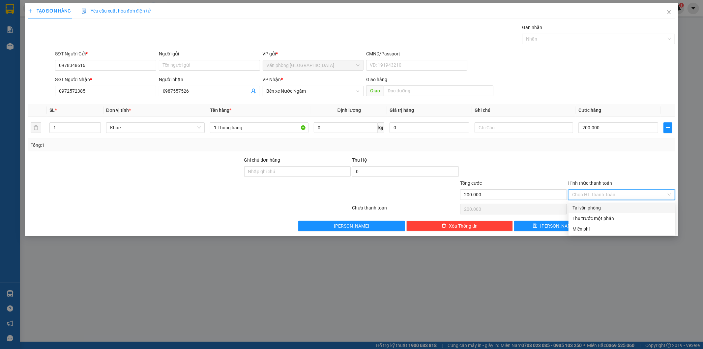
click at [598, 204] on div "Tại văn phòng" at bounding box center [622, 207] width 99 height 7
type input "0"
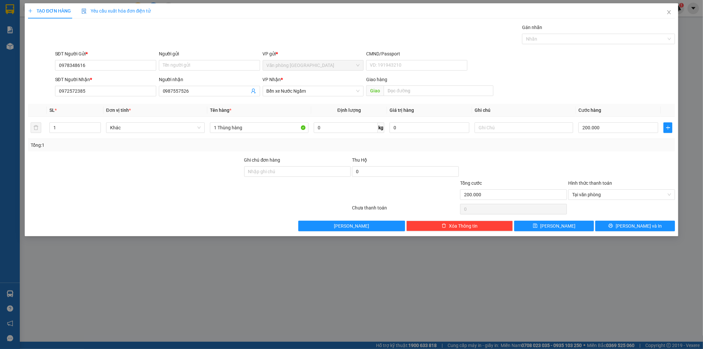
click at [635, 231] on div "TẠO ĐƠN HÀNG Yêu cầu xuất hóa đơn điện tử Transit Pickup Surcharge Ids Transit …" at bounding box center [352, 119] width 654 height 233
click at [635, 227] on span "[PERSON_NAME] và In" at bounding box center [639, 225] width 46 height 7
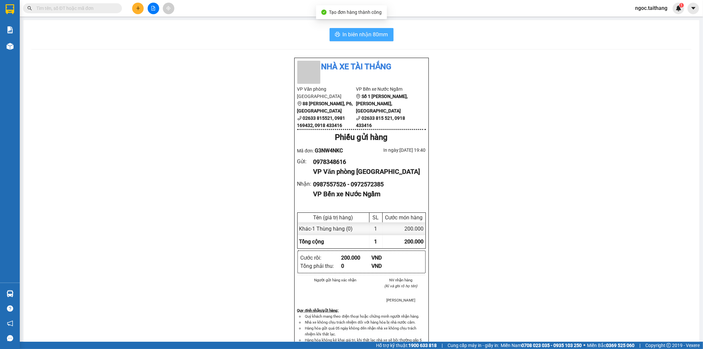
click at [355, 32] on span "In biên nhận 80mm" at bounding box center [366, 34] width 46 height 8
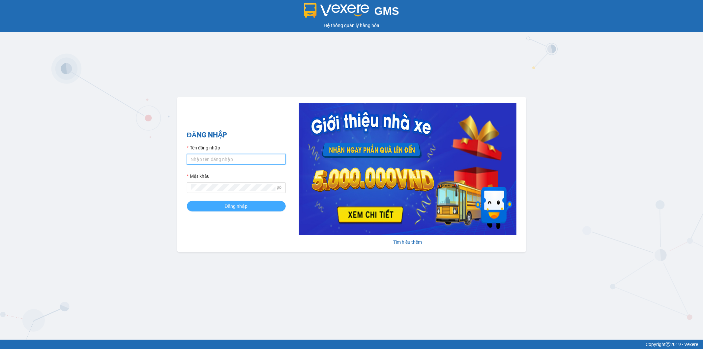
type input "ngoc.taithang"
click at [246, 204] on span "Đăng nhập" at bounding box center [236, 205] width 23 height 7
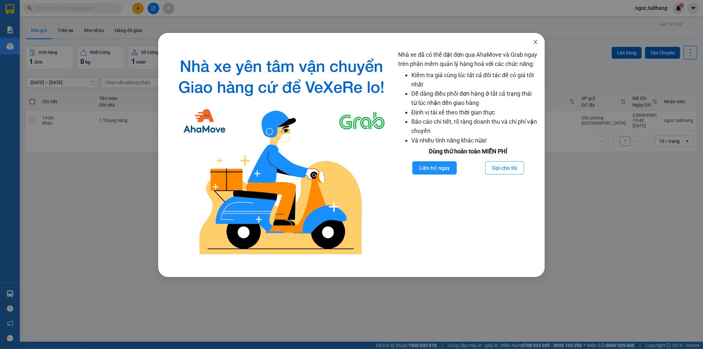
click at [536, 45] on span "Close" at bounding box center [536, 42] width 18 height 18
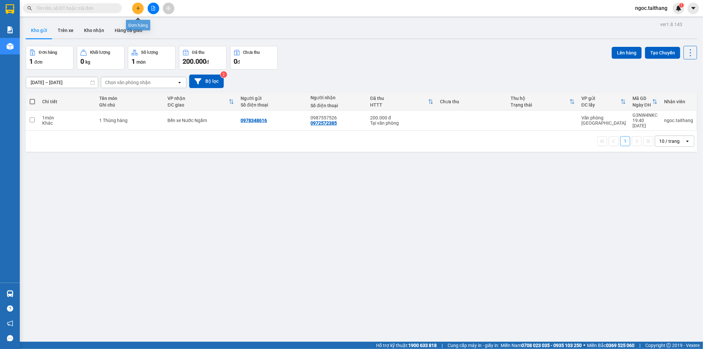
click at [138, 7] on icon "plus" at bounding box center [138, 8] width 5 height 5
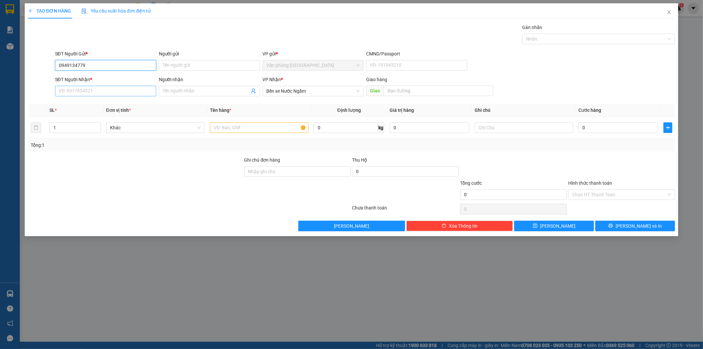
type input "0949134779"
click at [94, 89] on input "SĐT Người Nhận *" at bounding box center [105, 91] width 101 height 11
type input "0966768486"
click at [224, 127] on input "text" at bounding box center [259, 127] width 99 height 11
type input "1 Xốp"
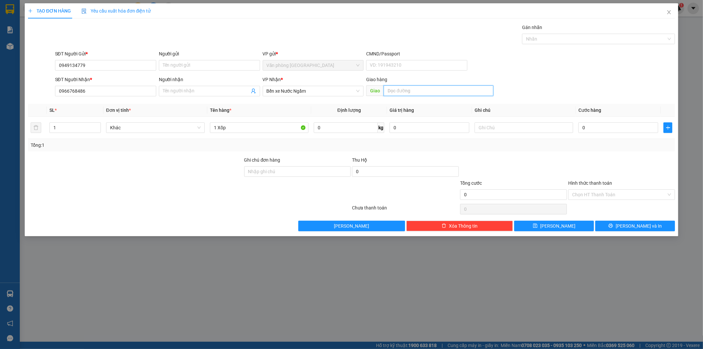
click at [420, 96] on input "text" at bounding box center [439, 90] width 110 height 11
type input "[PERSON_NAME]"
click at [276, 129] on input "1 Xốp" at bounding box center [259, 127] width 99 height 11
type input "1 Xốp hồng"
click at [591, 121] on div "0" at bounding box center [619, 127] width 80 height 13
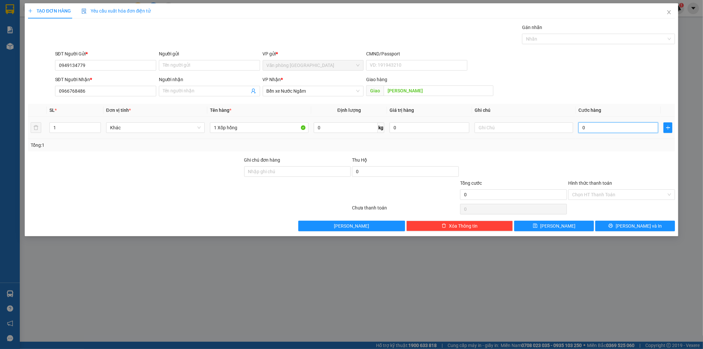
click at [592, 127] on input "0" at bounding box center [619, 127] width 80 height 11
type input "1"
type input "10"
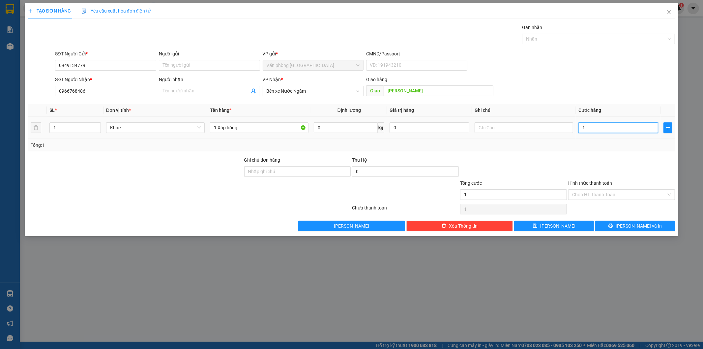
type input "10"
type input "100"
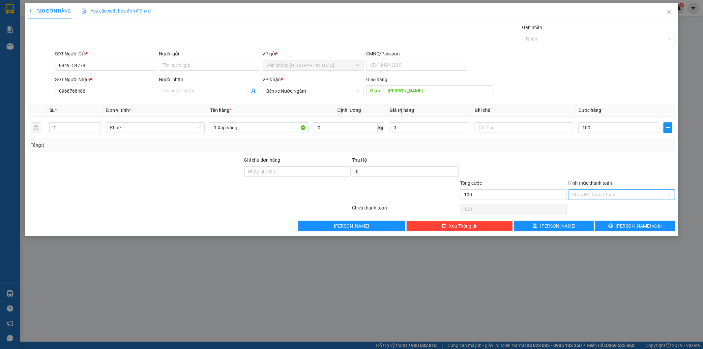
type input "100.000"
drag, startPoint x: 591, startPoint y: 202, endPoint x: 592, endPoint y: 195, distance: 7.0
click at [591, 200] on div "Transit Pickup Surcharge Ids Transit Deliver Surcharge Ids Transit Deliver Surc…" at bounding box center [352, 127] width 648 height 207
click at [592, 195] on input "Hình thức thanh toán" at bounding box center [619, 195] width 94 height 10
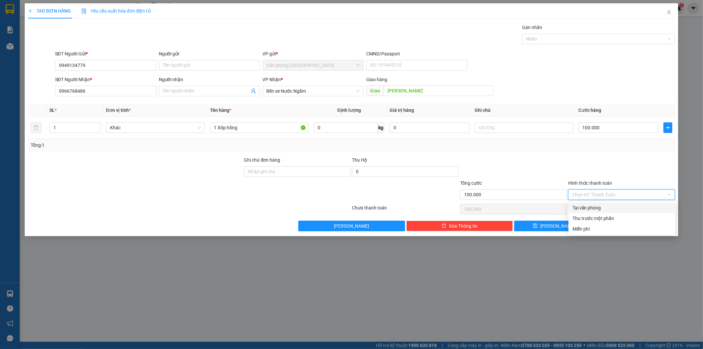
click at [586, 206] on div "Tại văn phòng" at bounding box center [622, 207] width 99 height 7
type input "0"
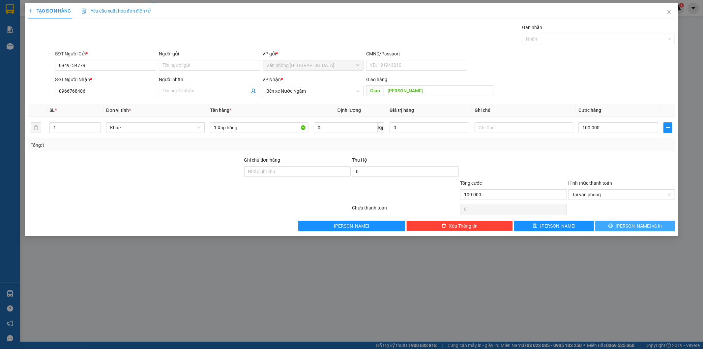
click at [617, 227] on button "[PERSON_NAME] và In" at bounding box center [636, 226] width 80 height 11
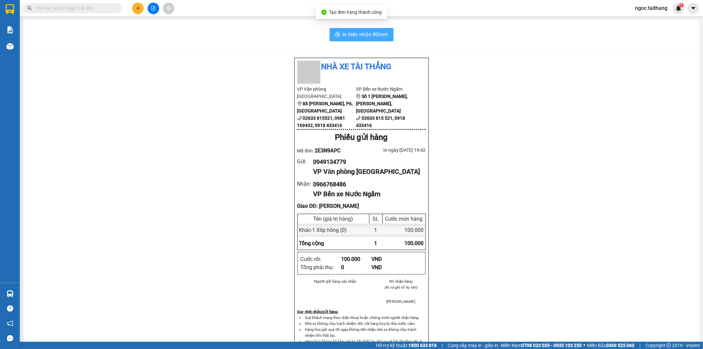
click at [357, 36] on span "In biên nhận 80mm" at bounding box center [366, 34] width 46 height 8
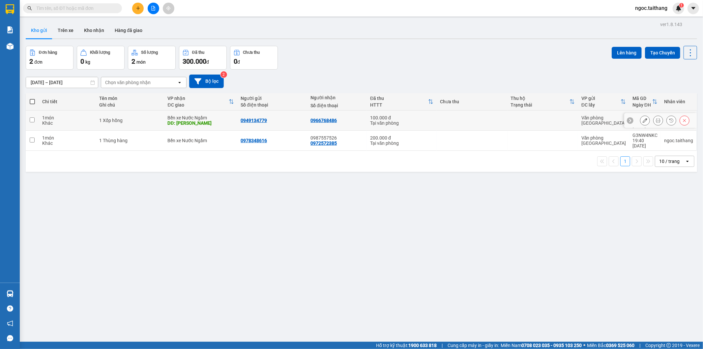
click at [34, 117] on input "checkbox" at bounding box center [32, 119] width 5 height 5
checkbox input "true"
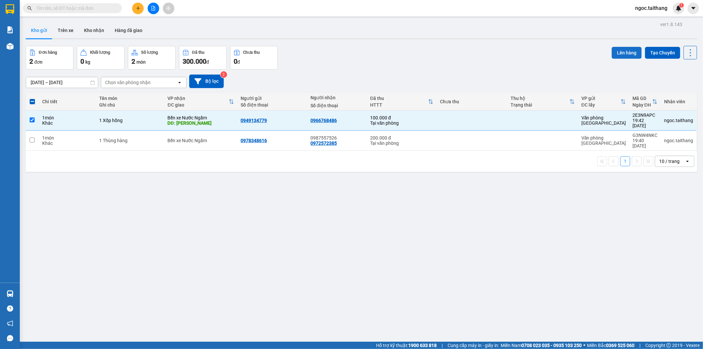
click at [625, 51] on button "Lên hàng" at bounding box center [627, 53] width 30 height 12
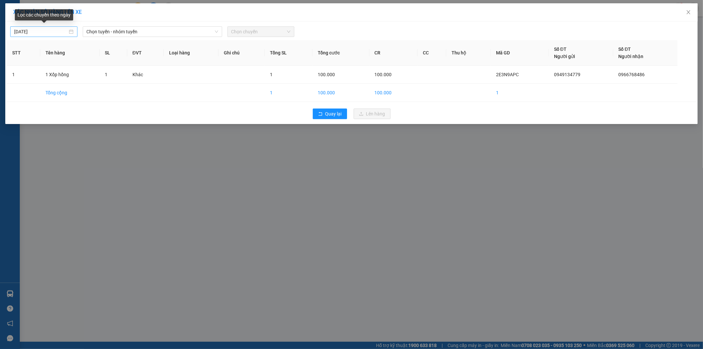
click at [71, 29] on div "[DATE]" at bounding box center [43, 31] width 59 height 7
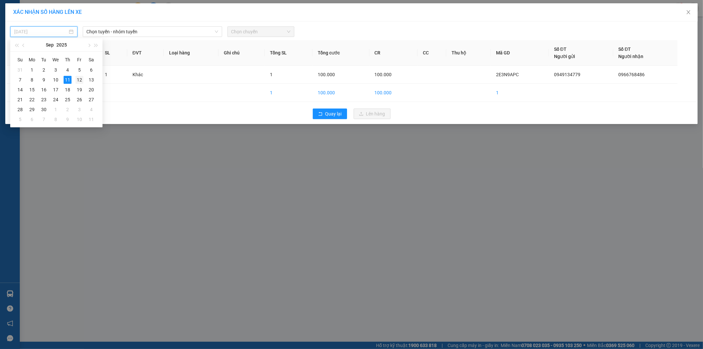
click at [77, 78] on div "12" at bounding box center [80, 80] width 8 height 8
type input "[DATE]"
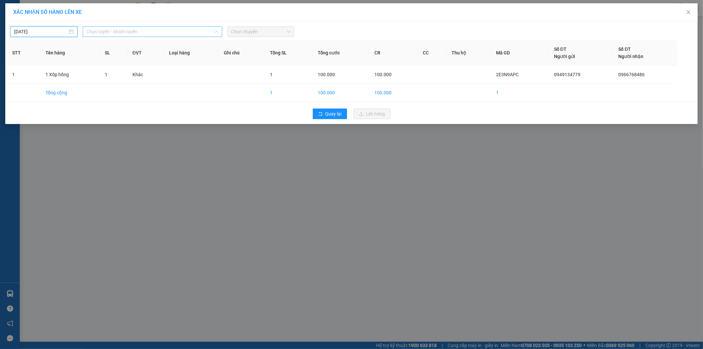
click at [184, 33] on span "Chọn tuyến - nhóm tuyến" at bounding box center [153, 32] width 132 height 10
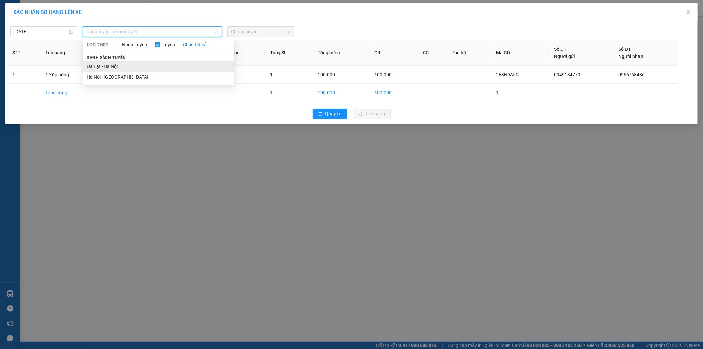
click at [107, 64] on li "Đà Lạt - Hà Nội" at bounding box center [159, 66] width 152 height 11
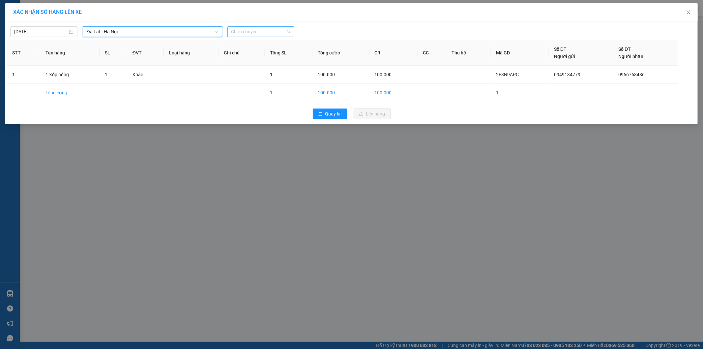
click at [256, 27] on span "Chọn chuyến" at bounding box center [260, 32] width 59 height 10
click at [257, 66] on div "07:00 (TC) - 49B-011.90" at bounding box center [256, 65] width 51 height 7
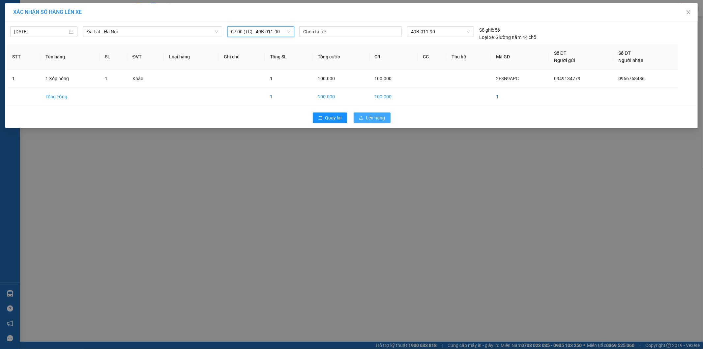
click at [376, 117] on span "Lên hàng" at bounding box center [375, 117] width 19 height 7
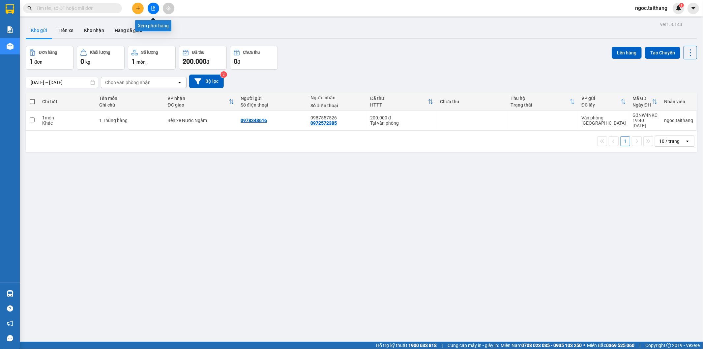
click at [155, 5] on button at bounding box center [154, 9] width 12 height 12
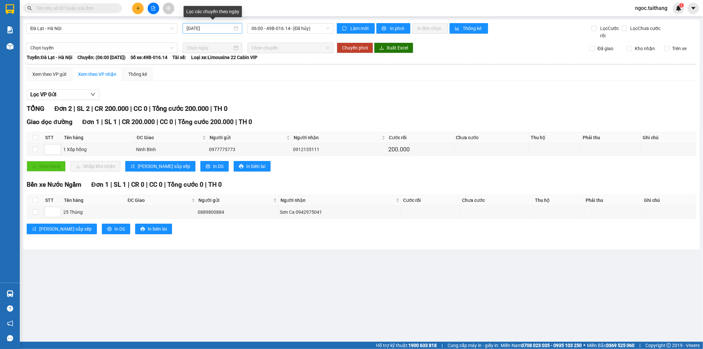
click at [237, 29] on div "[DATE]" at bounding box center [213, 28] width 52 height 7
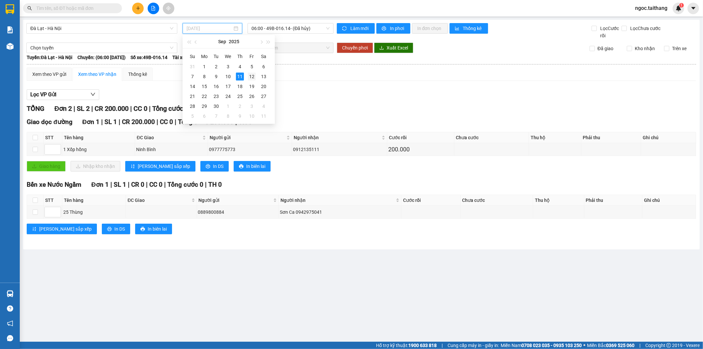
click at [253, 75] on div "12" at bounding box center [252, 77] width 8 height 8
type input "[DATE]"
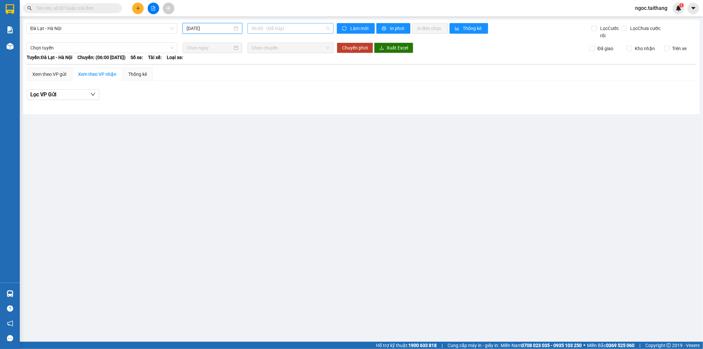
click at [296, 27] on span "06:00 - (Đã hủy)" at bounding box center [291, 28] width 78 height 10
click at [272, 64] on div "07:00 (TC) - 49B-011.90" at bounding box center [277, 62] width 51 height 7
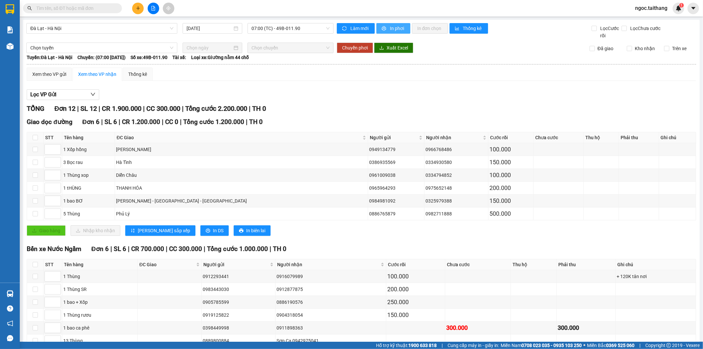
click at [395, 29] on span "In phơi" at bounding box center [397, 28] width 15 height 7
